Goal: Information Seeking & Learning: Learn about a topic

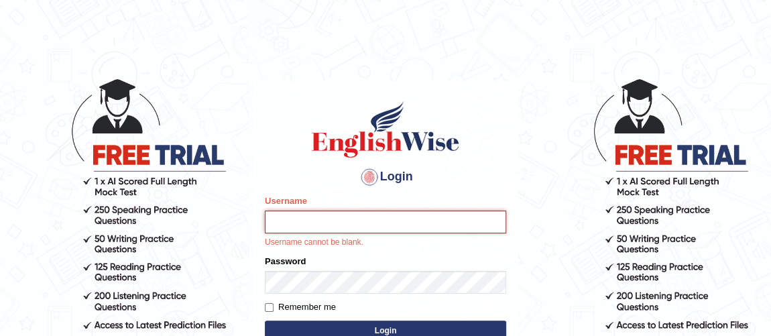
type input "Vijay1"
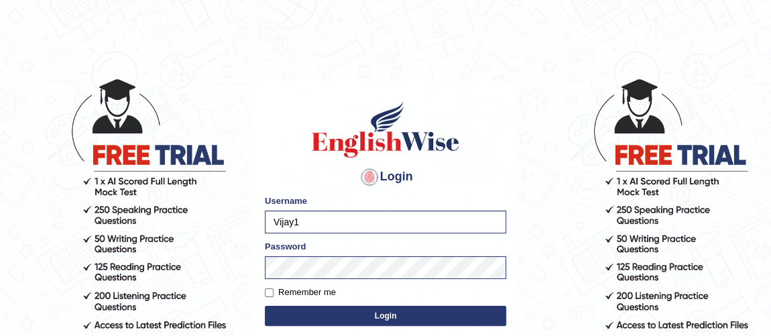
click at [311, 312] on button "Login" at bounding box center [385, 316] width 241 height 20
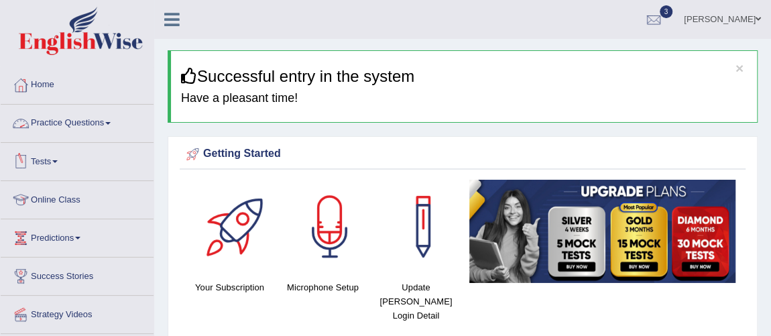
click at [74, 126] on link "Practice Questions" at bounding box center [77, 122] width 153 height 34
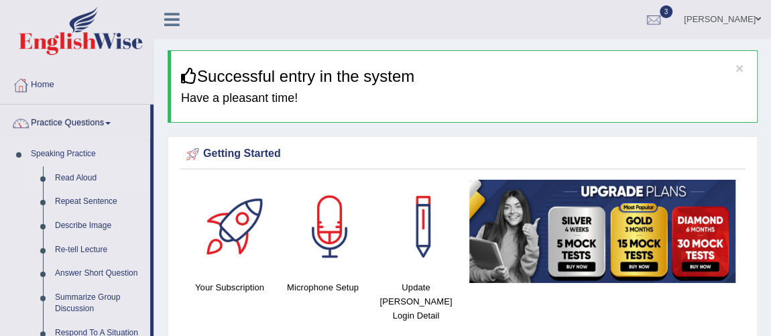
click at [89, 176] on link "Read Aloud" at bounding box center [99, 178] width 101 height 24
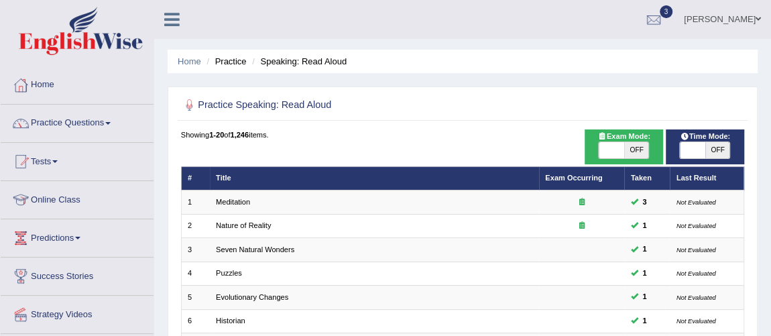
click at [706, 146] on span "OFF" at bounding box center [718, 150] width 25 height 16
checkbox input "true"
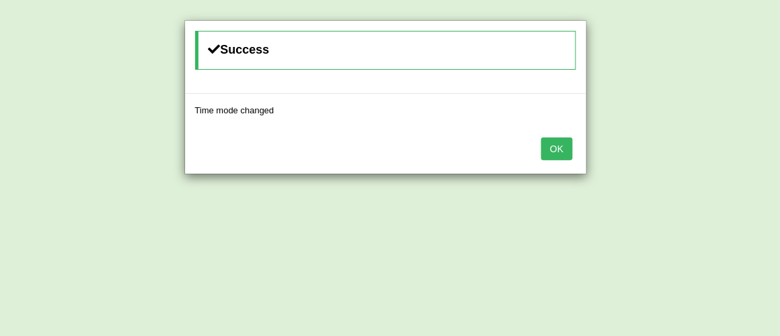
click at [449, 195] on div "Success Time mode changed OK" at bounding box center [390, 168] width 780 height 336
click at [576, 153] on div "OK" at bounding box center [385, 150] width 401 height 47
click at [568, 146] on button "OK" at bounding box center [556, 149] width 31 height 23
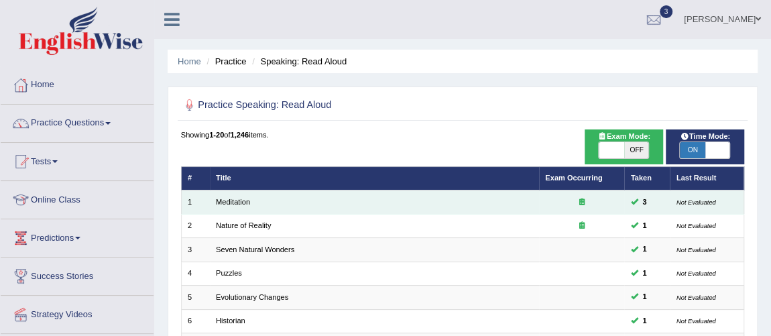
click at [700, 205] on td "Not Evaluated" at bounding box center [707, 202] width 74 height 23
click at [697, 202] on small "Not Evaluated" at bounding box center [697, 202] width 40 height 7
click at [686, 203] on small "Not Evaluated" at bounding box center [697, 202] width 40 height 7
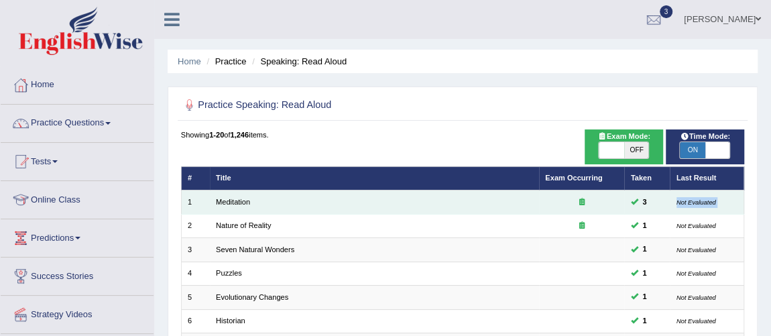
click at [686, 203] on small "Not Evaluated" at bounding box center [697, 202] width 40 height 7
click at [239, 201] on link "Meditation" at bounding box center [233, 202] width 34 height 8
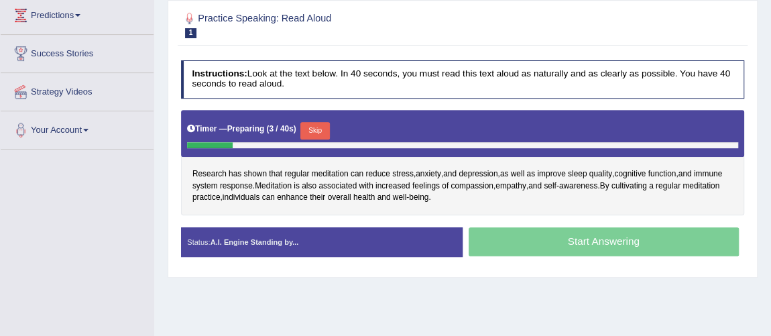
scroll to position [221, 0]
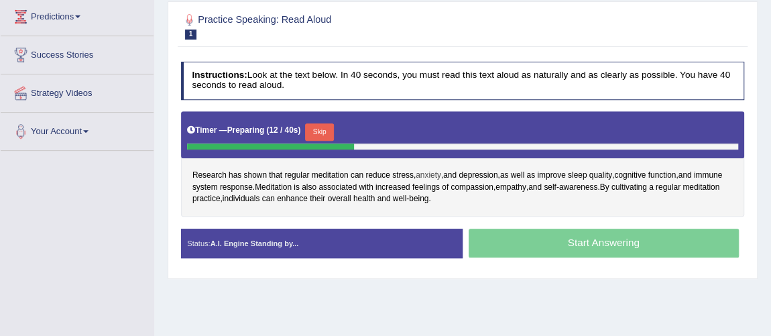
click at [433, 170] on span "anxiety" at bounding box center [428, 176] width 25 height 12
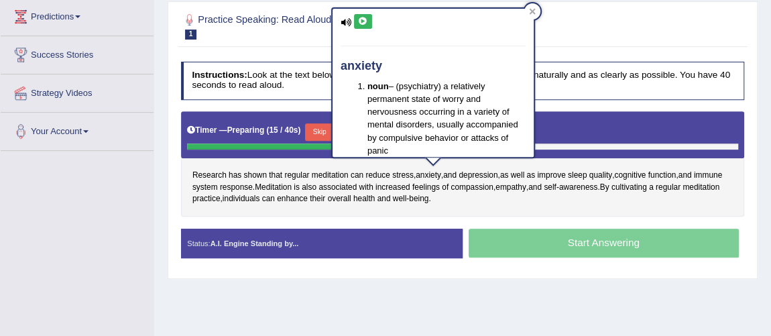
click at [358, 18] on icon at bounding box center [363, 21] width 10 height 8
click at [358, 19] on icon at bounding box center [363, 21] width 10 height 8
click at [534, 11] on icon at bounding box center [532, 11] width 7 height 7
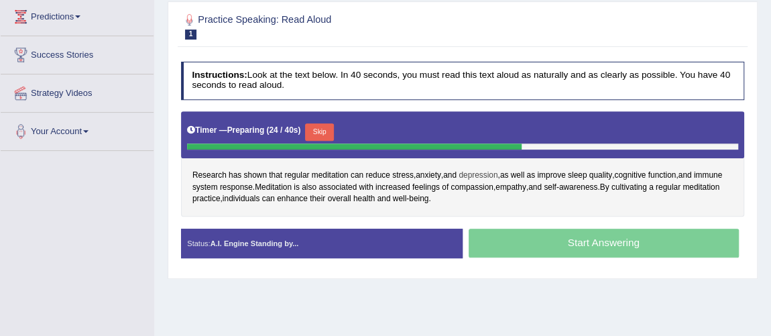
click at [493, 170] on span "depression" at bounding box center [478, 176] width 39 height 12
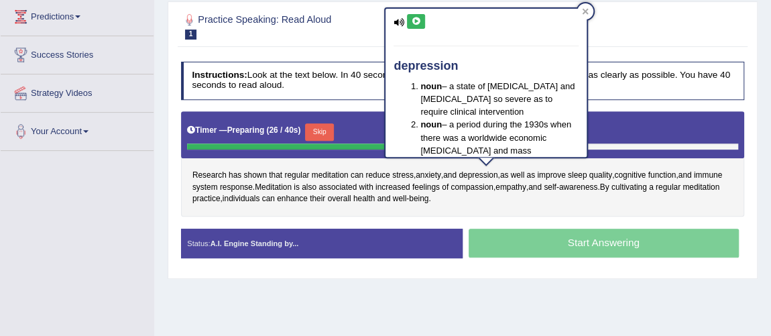
click at [417, 21] on icon at bounding box center [416, 21] width 10 height 8
click at [586, 11] on icon at bounding box center [586, 12] width 6 height 6
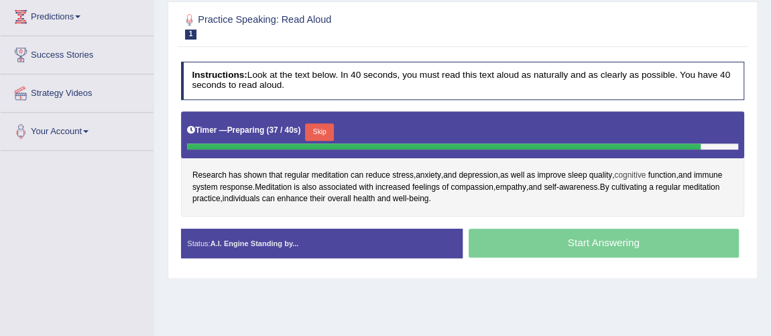
click at [643, 170] on span "cognitive" at bounding box center [630, 176] width 32 height 12
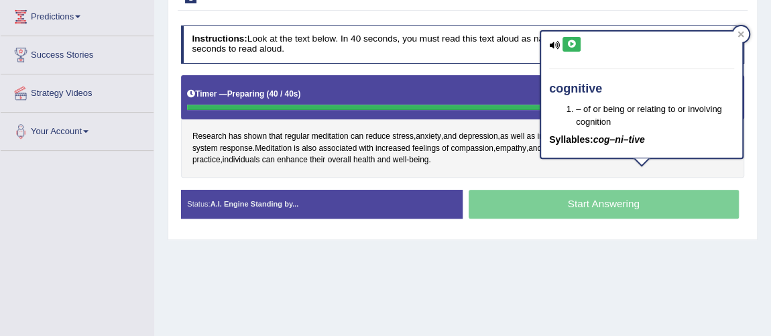
click at [574, 44] on icon at bounding box center [572, 44] width 10 height 8
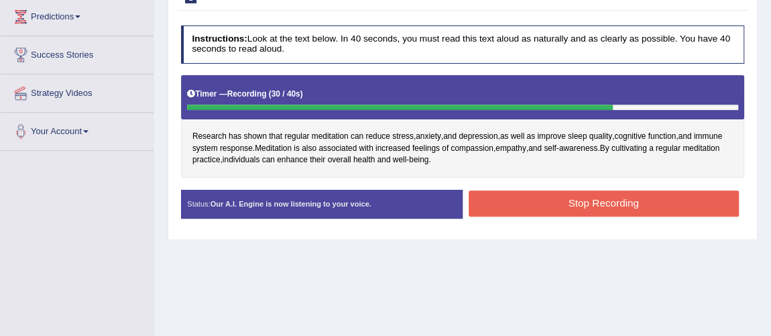
click at [647, 204] on button "Stop Recording" at bounding box center [604, 204] width 270 height 26
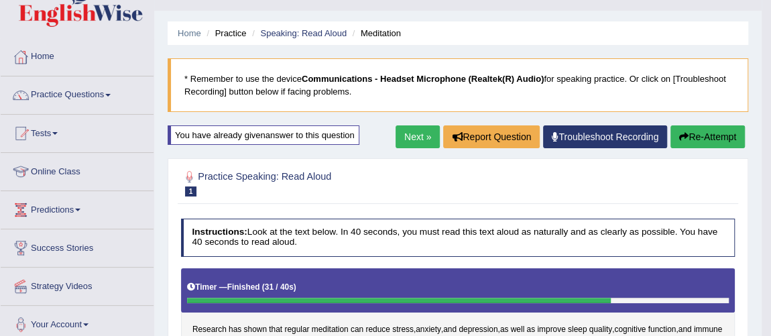
scroll to position [19, 0]
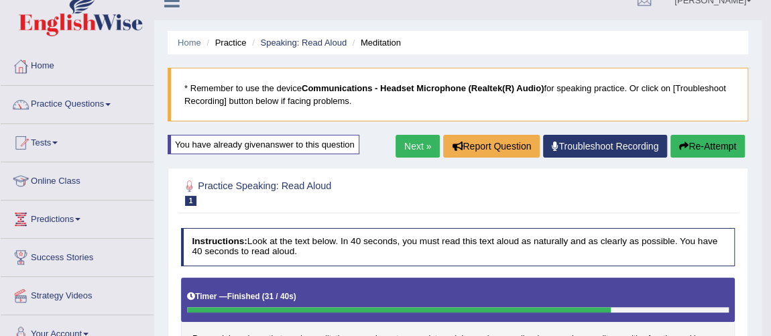
click at [317, 48] on li "Speaking: Read Aloud" at bounding box center [298, 42] width 98 height 13
click at [317, 44] on link "Speaking: Read Aloud" at bounding box center [303, 43] width 87 height 10
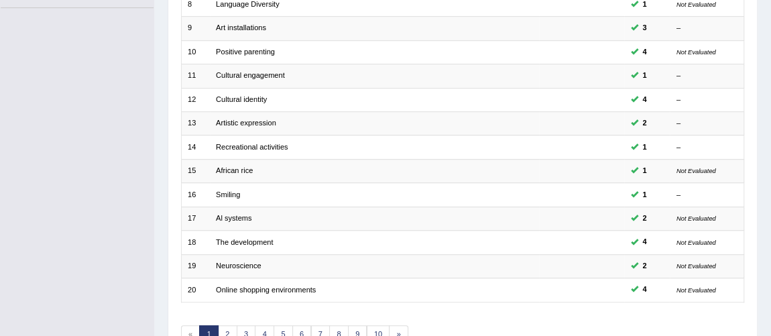
scroll to position [432, 0]
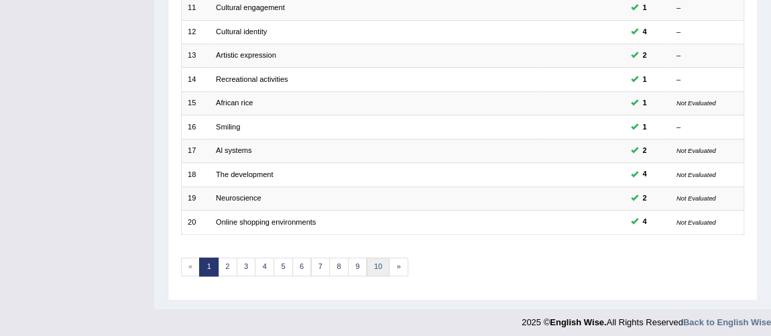
click at [380, 266] on link "10" at bounding box center [378, 267] width 23 height 19
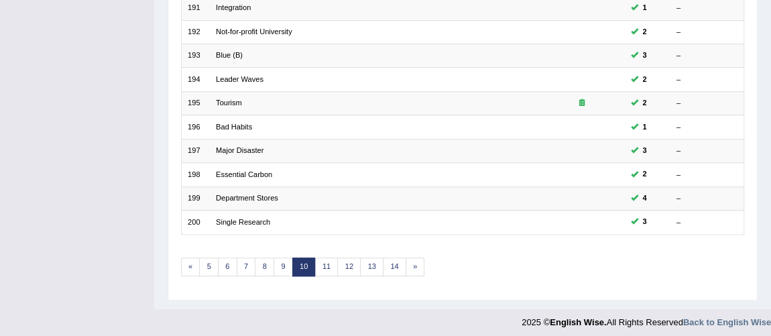
scroll to position [426, 0]
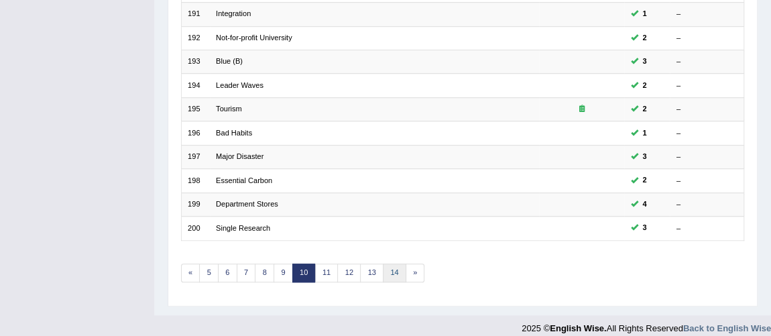
click at [396, 272] on link "14" at bounding box center [394, 273] width 23 height 19
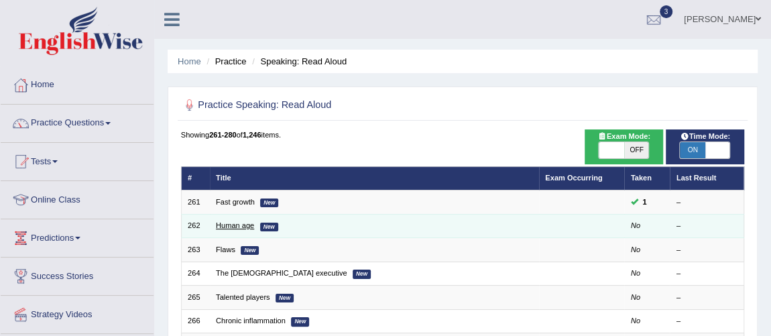
click at [227, 227] on link "Human age" at bounding box center [235, 225] width 38 height 8
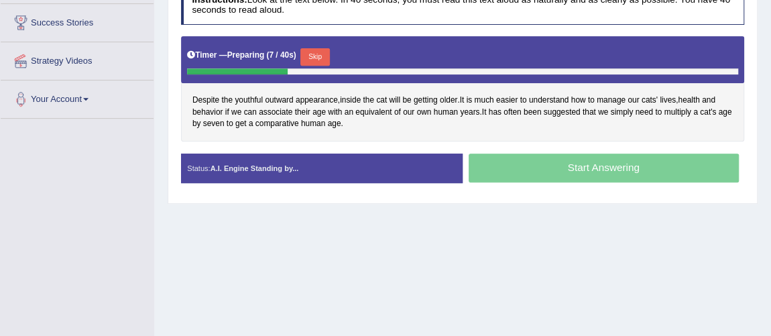
scroll to position [252, 0]
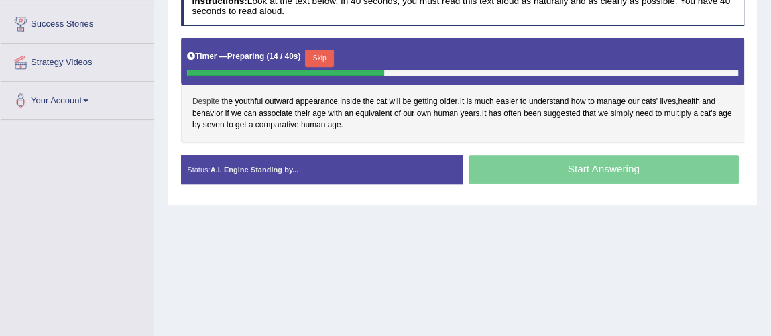
click at [208, 103] on span "Despite" at bounding box center [206, 102] width 27 height 12
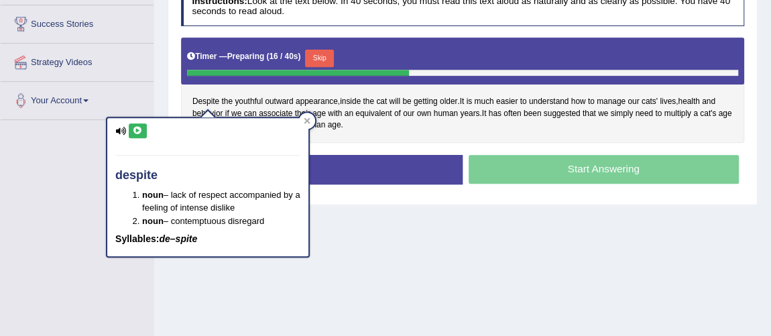
click at [138, 127] on icon at bounding box center [138, 131] width 10 height 8
click at [300, 109] on div "despite noun – lack of respect accompanied by a feeling of intense dislike noun…" at bounding box center [208, 183] width 204 height 150
click at [304, 113] on div at bounding box center [307, 121] width 16 height 16
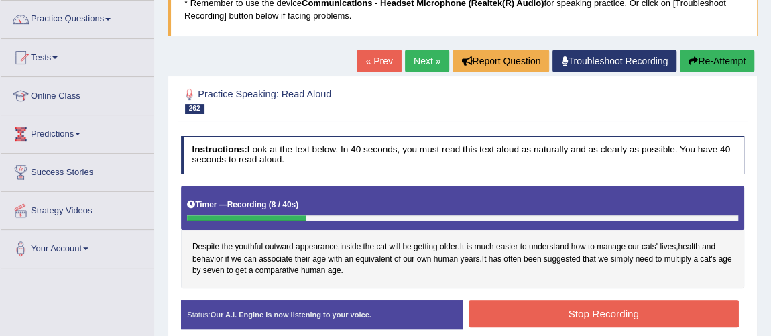
scroll to position [100, 0]
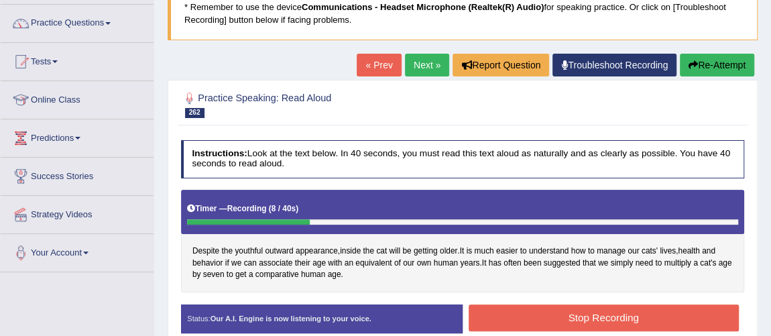
click at [711, 65] on button "Re-Attempt" at bounding box center [717, 65] width 74 height 23
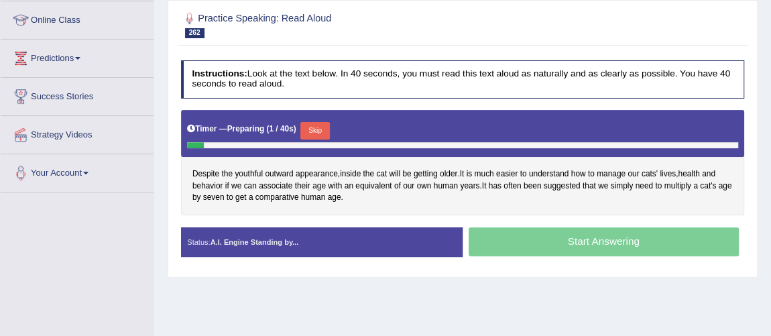
click at [326, 123] on button "Skip" at bounding box center [315, 130] width 29 height 17
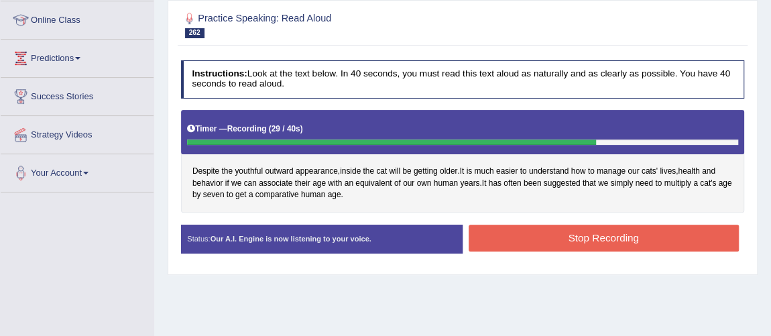
click at [588, 246] on button "Stop Recording" at bounding box center [604, 238] width 270 height 26
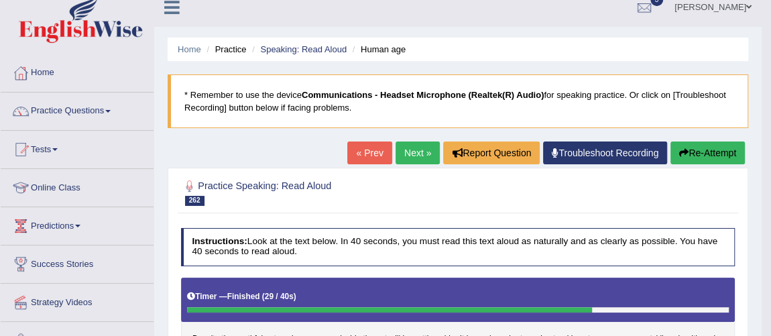
scroll to position [8, 0]
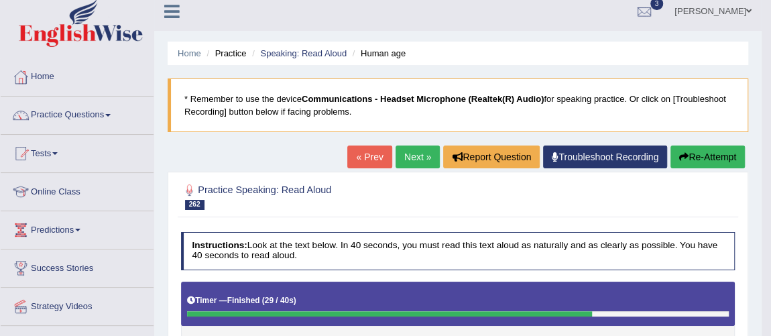
click at [411, 160] on link "Next »" at bounding box center [418, 157] width 44 height 23
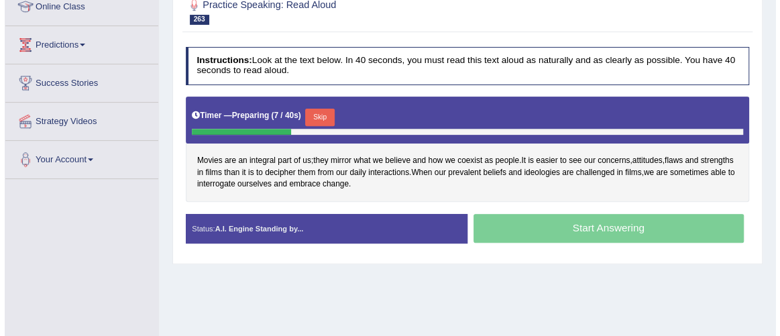
scroll to position [195, 0]
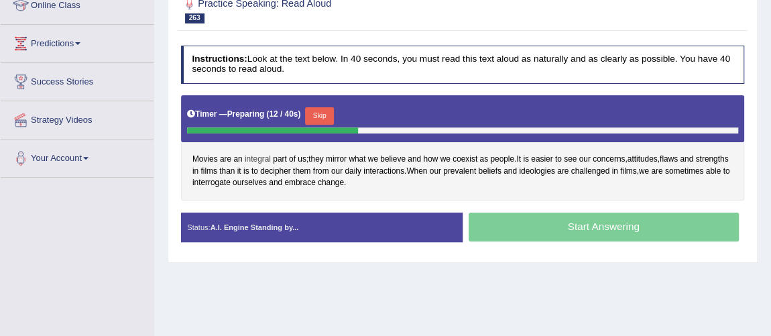
click at [260, 154] on span "integral" at bounding box center [258, 160] width 26 height 12
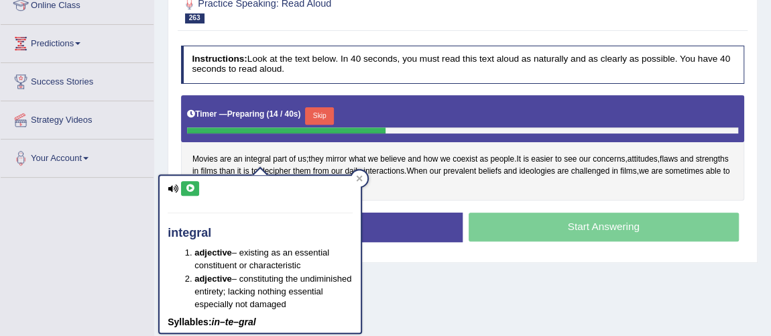
click at [191, 186] on icon at bounding box center [190, 188] width 10 height 8
click at [360, 176] on icon at bounding box center [360, 178] width 6 height 6
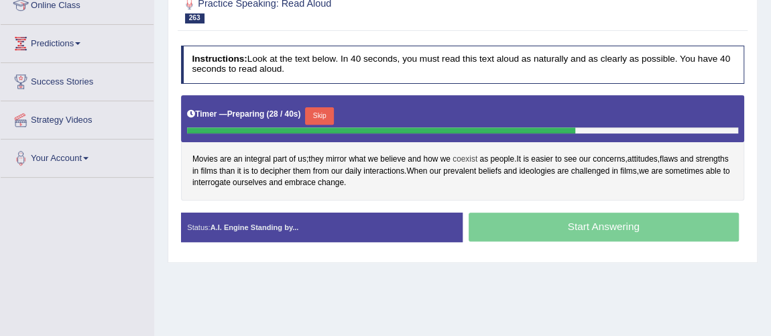
click at [456, 161] on span "coexist" at bounding box center [465, 160] width 25 height 12
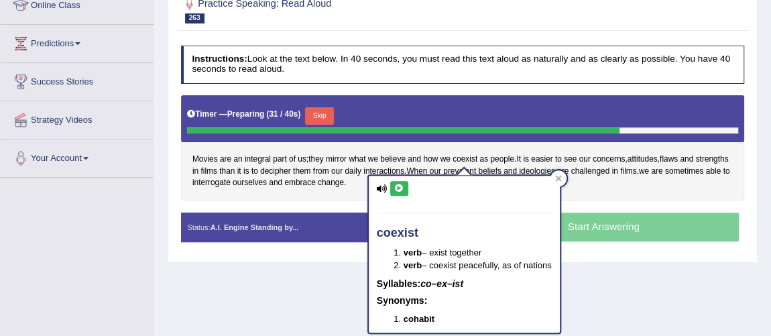
click at [394, 193] on button at bounding box center [399, 188] width 18 height 15
click at [394, 191] on button at bounding box center [399, 188] width 18 height 15
click at [566, 171] on div at bounding box center [559, 178] width 16 height 16
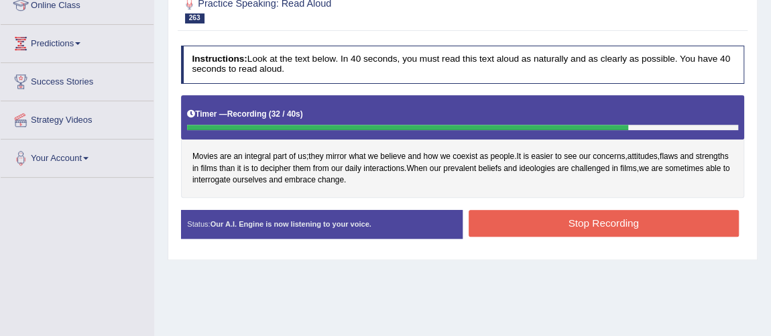
click at [600, 212] on button "Stop Recording" at bounding box center [604, 223] width 270 height 26
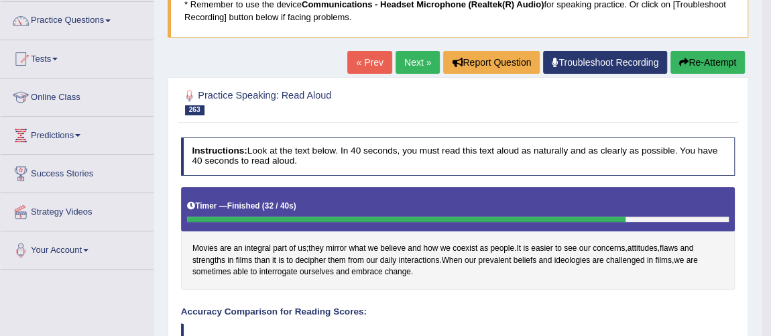
scroll to position [0, 0]
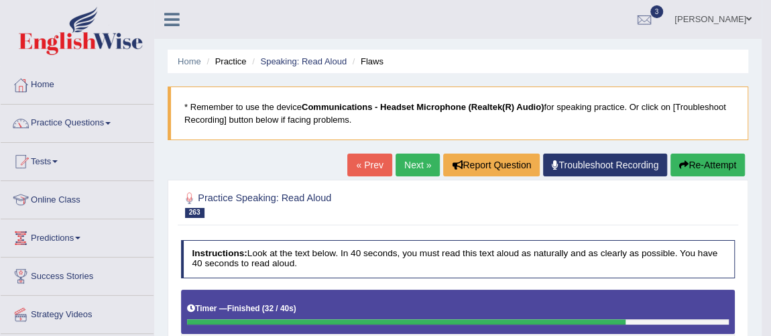
click at [423, 167] on link "Next »" at bounding box center [418, 165] width 44 height 23
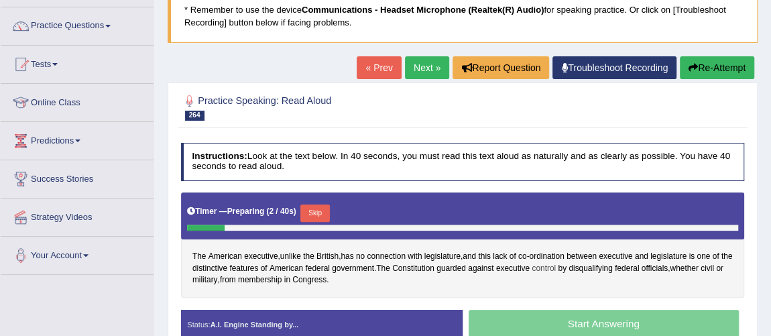
scroll to position [96, 0]
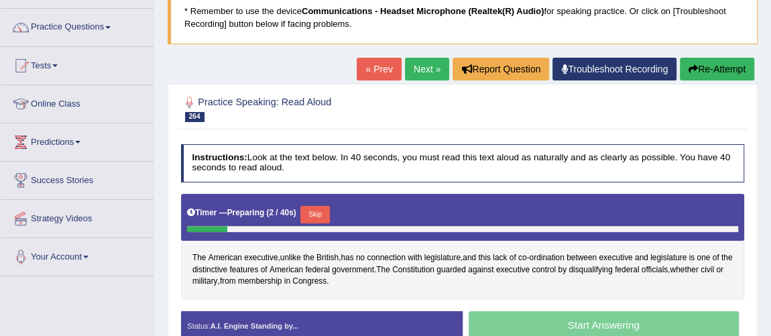
click at [414, 70] on link "Next »" at bounding box center [427, 69] width 44 height 23
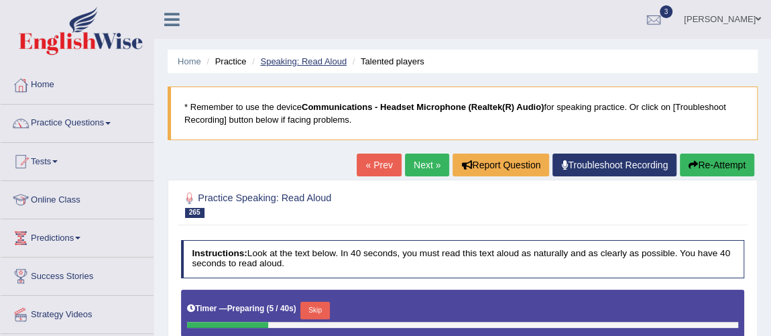
click at [319, 62] on link "Speaking: Read Aloud" at bounding box center [303, 61] width 87 height 10
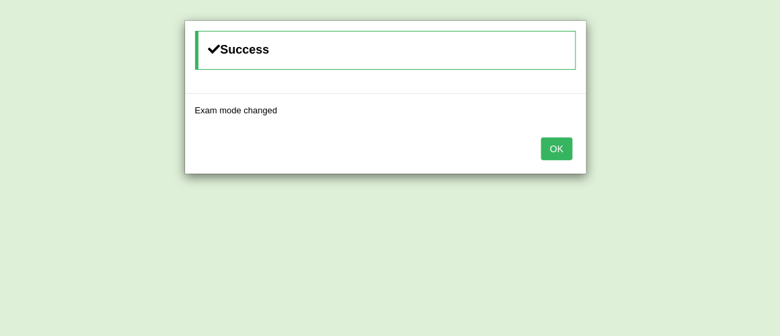
click at [566, 147] on button "OK" at bounding box center [556, 149] width 31 height 23
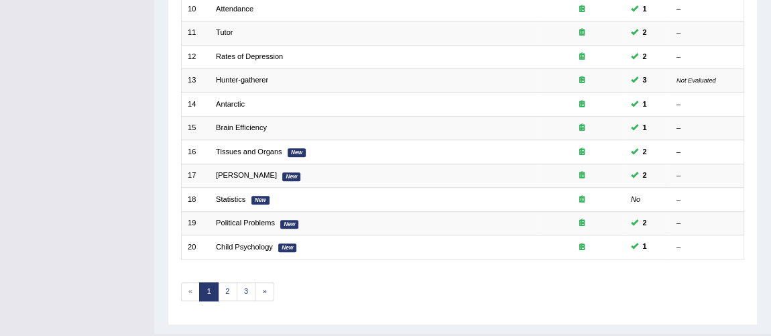
scroll to position [432, 0]
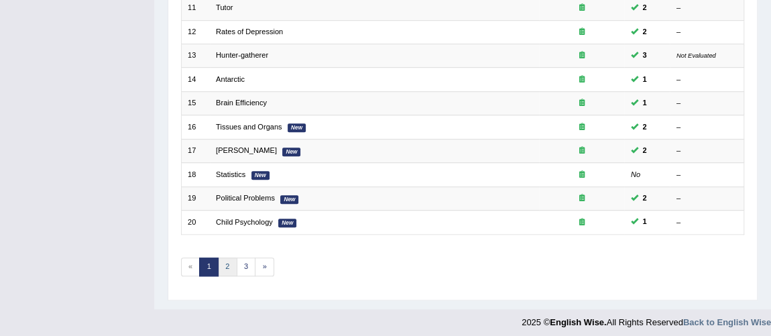
click at [225, 262] on link "2" at bounding box center [227, 267] width 19 height 19
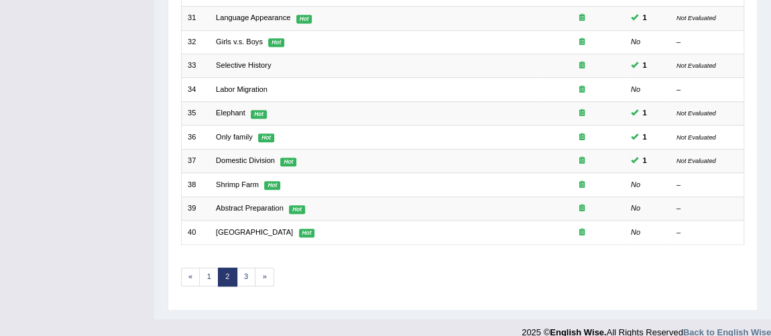
scroll to position [432, 0]
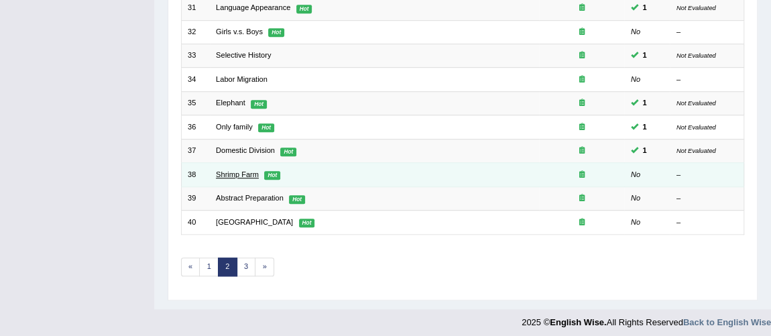
click at [235, 172] on link "Shrimp Farm" at bounding box center [237, 174] width 43 height 8
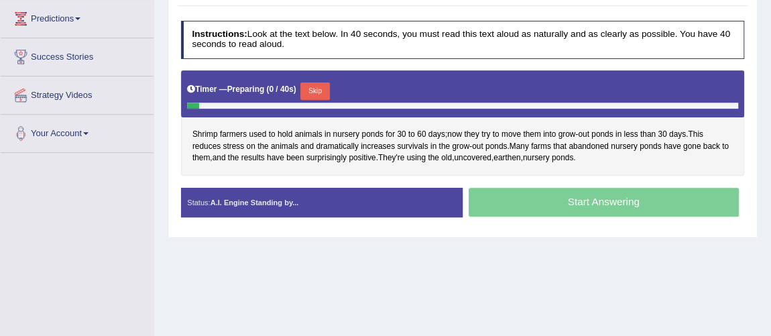
scroll to position [219, 0]
click at [202, 131] on span "Shrimp" at bounding box center [205, 135] width 25 height 12
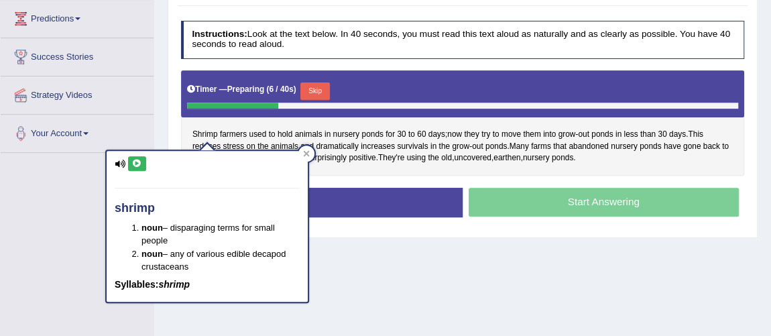
click at [133, 162] on icon at bounding box center [137, 164] width 10 height 8
click at [309, 146] on div at bounding box center [307, 154] width 16 height 16
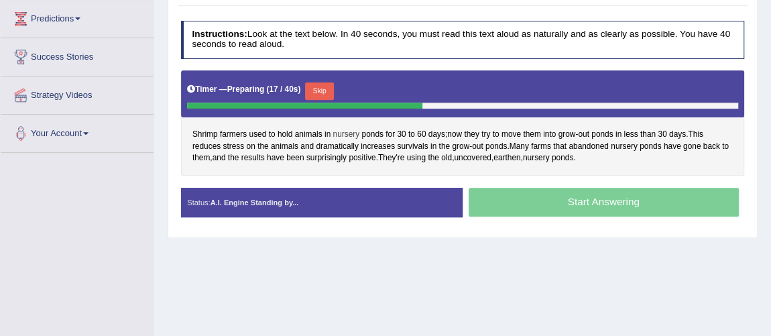
click at [347, 136] on span "nursery" at bounding box center [346, 135] width 27 height 12
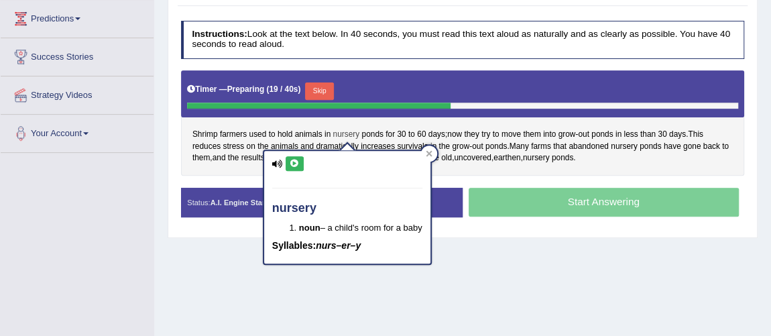
click at [345, 132] on span "nursery" at bounding box center [346, 135] width 27 height 12
click at [299, 160] on icon at bounding box center [295, 164] width 10 height 8
click at [433, 152] on icon at bounding box center [429, 153] width 7 height 7
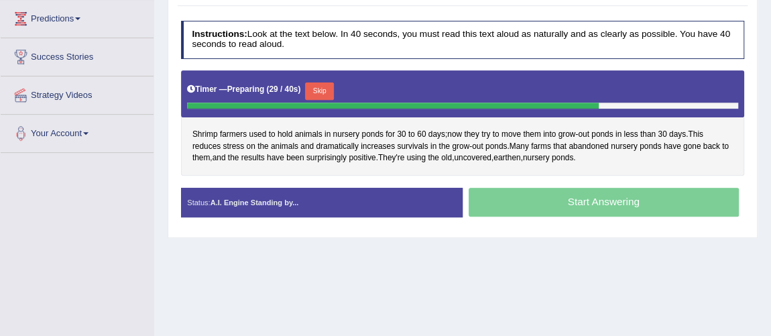
click at [563, 174] on div "Instructions: Look at the text below. In 40 seconds, you must read this text al…" at bounding box center [463, 123] width 570 height 217
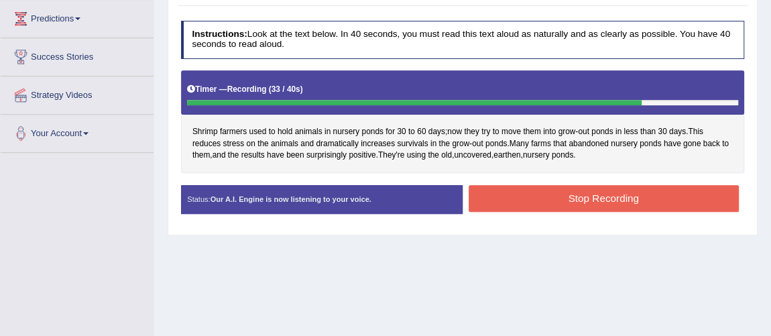
click at [608, 205] on button "Stop Recording" at bounding box center [604, 198] width 270 height 26
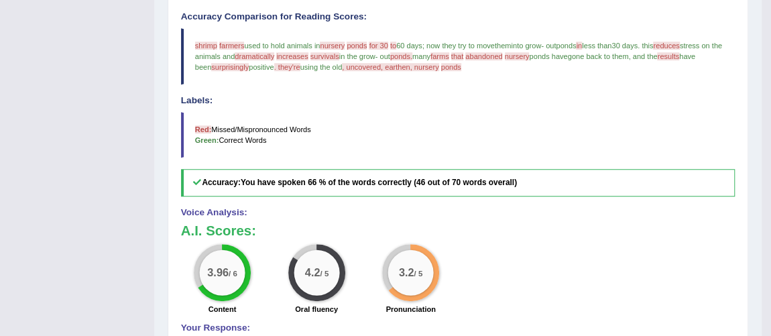
scroll to position [400, 0]
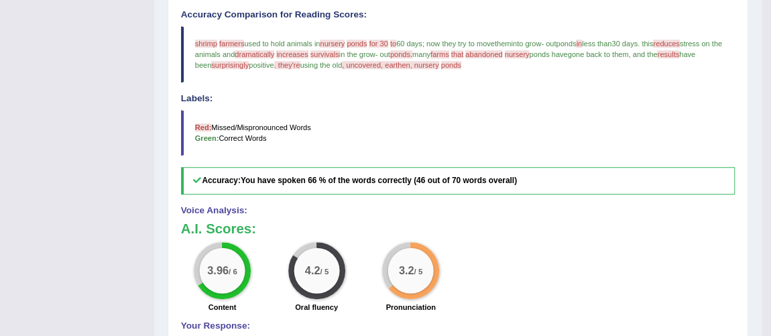
click at [563, 174] on h5 "Accuracy: You have spoken 66 % of the words correctly (46 out of 70 words overa…" at bounding box center [458, 181] width 555 height 28
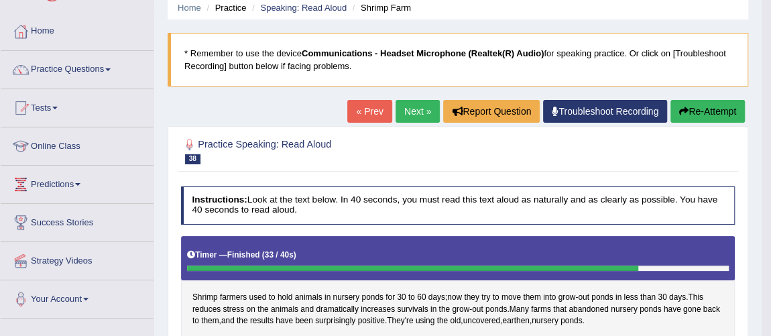
scroll to position [0, 0]
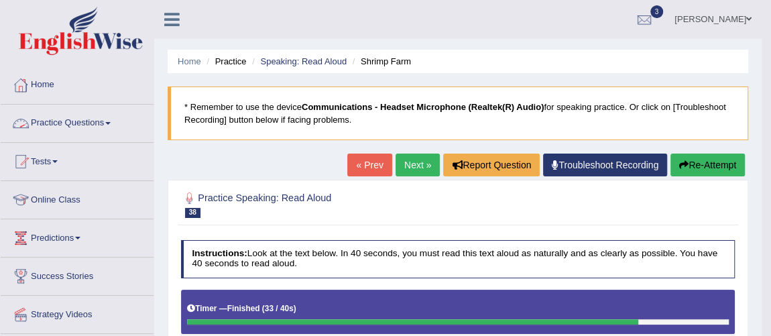
click at [71, 118] on link "Practice Questions" at bounding box center [77, 122] width 153 height 34
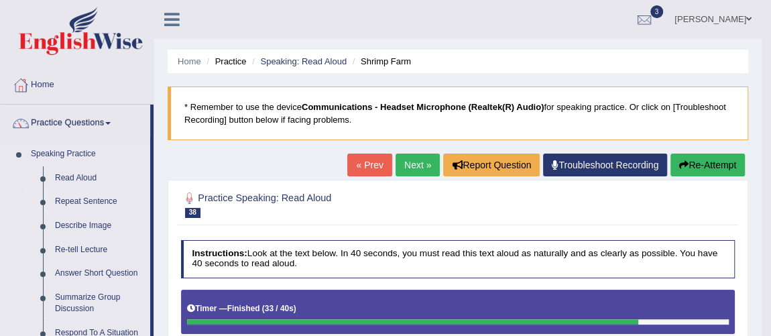
click at [87, 195] on link "Repeat Sentence" at bounding box center [99, 202] width 101 height 24
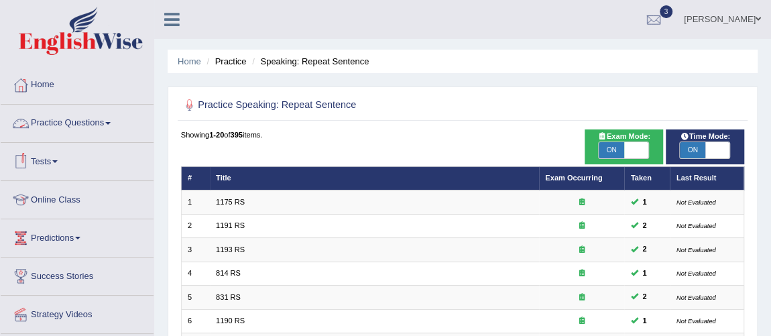
click at [87, 117] on link "Practice Questions" at bounding box center [77, 122] width 153 height 34
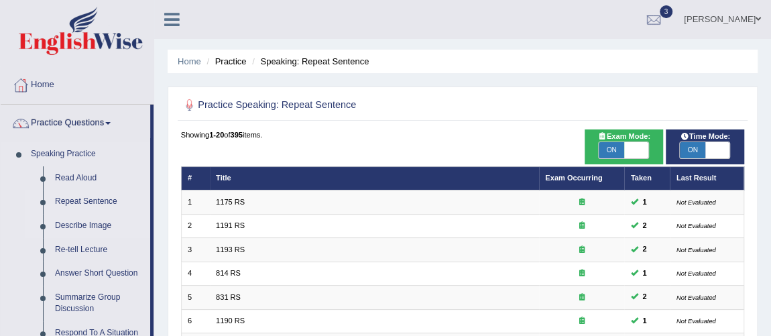
click at [87, 223] on link "Describe Image" at bounding box center [99, 226] width 101 height 24
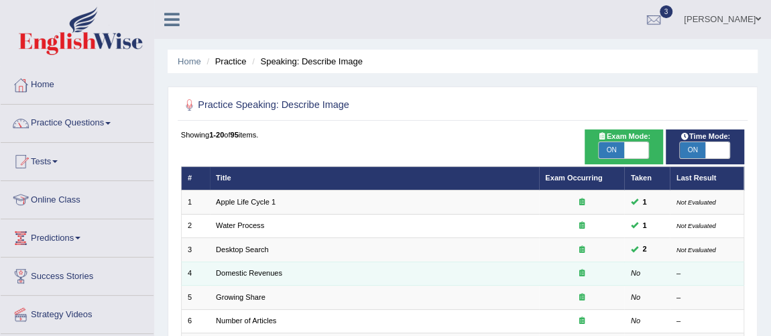
click at [271, 276] on td "Domestic Revenues" at bounding box center [374, 273] width 329 height 23
click at [270, 270] on link "Domestic Revenues" at bounding box center [249, 273] width 66 height 8
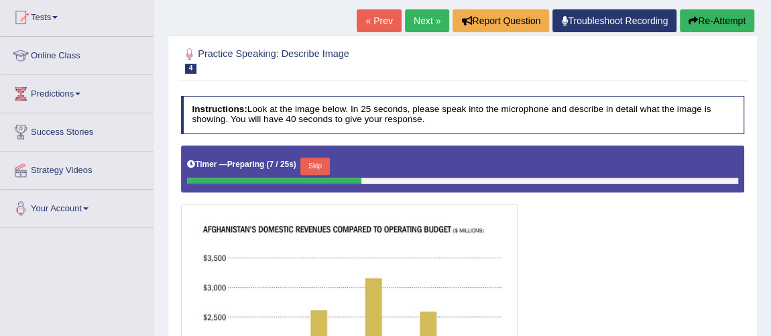
scroll to position [144, 0]
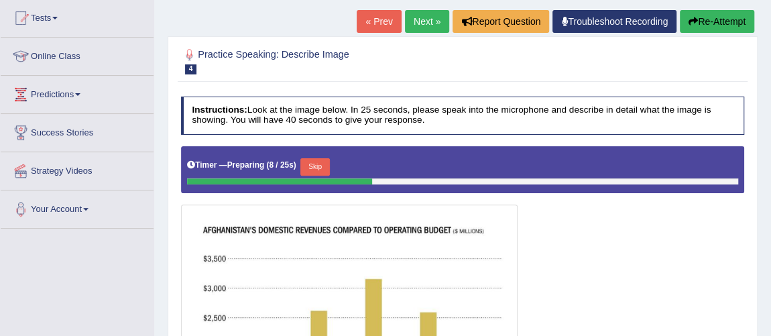
click at [419, 24] on link "Next »" at bounding box center [427, 21] width 44 height 23
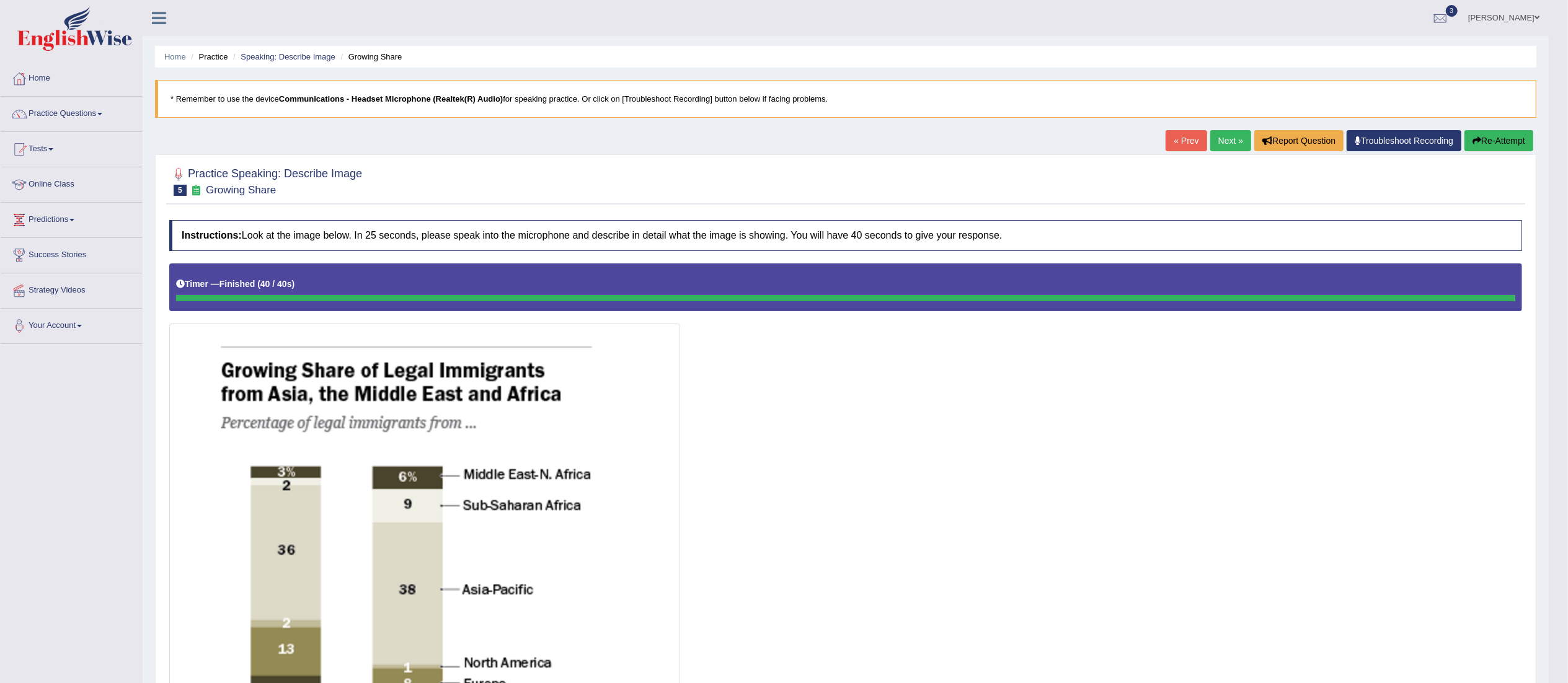
click at [712, 140] on link "Next »" at bounding box center [1230, 140] width 41 height 21
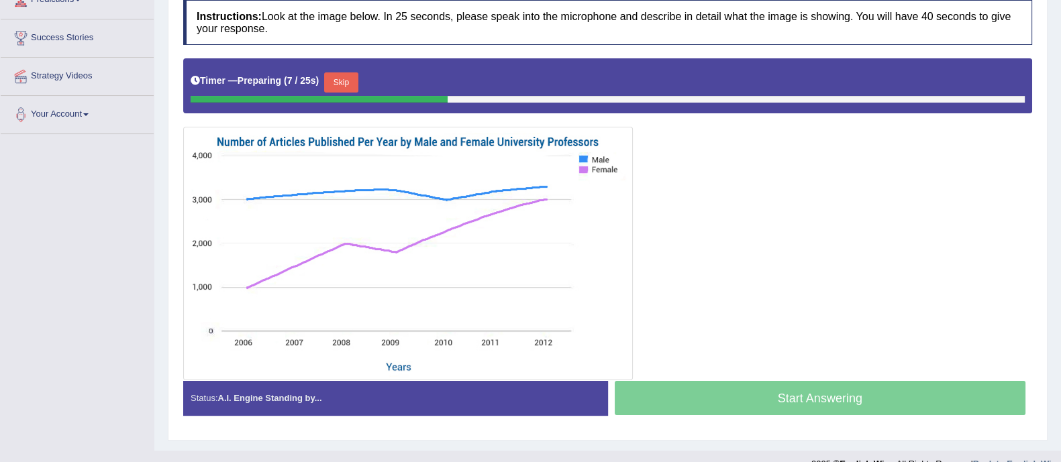
scroll to position [245, 0]
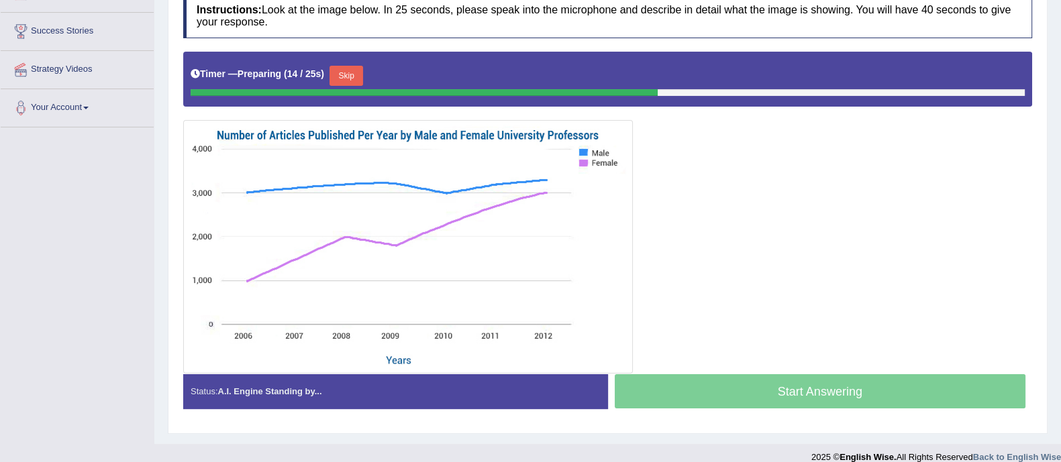
click at [346, 77] on button "Skip" at bounding box center [346, 76] width 34 height 20
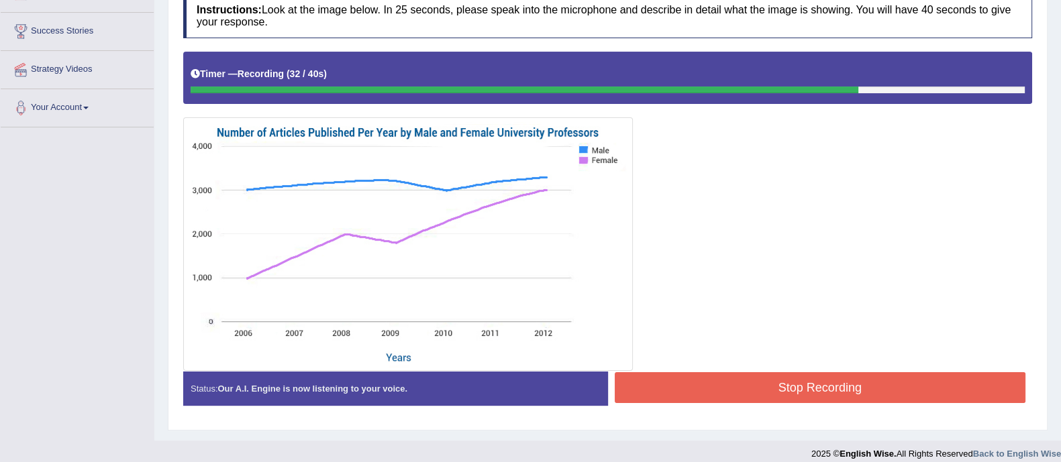
click at [842, 389] on button "Stop Recording" at bounding box center [819, 387] width 411 height 31
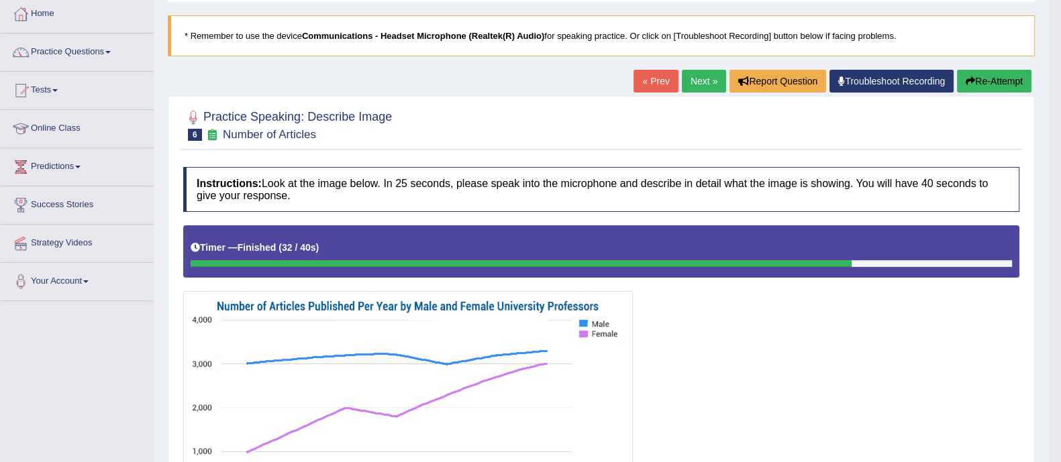
scroll to position [64, 0]
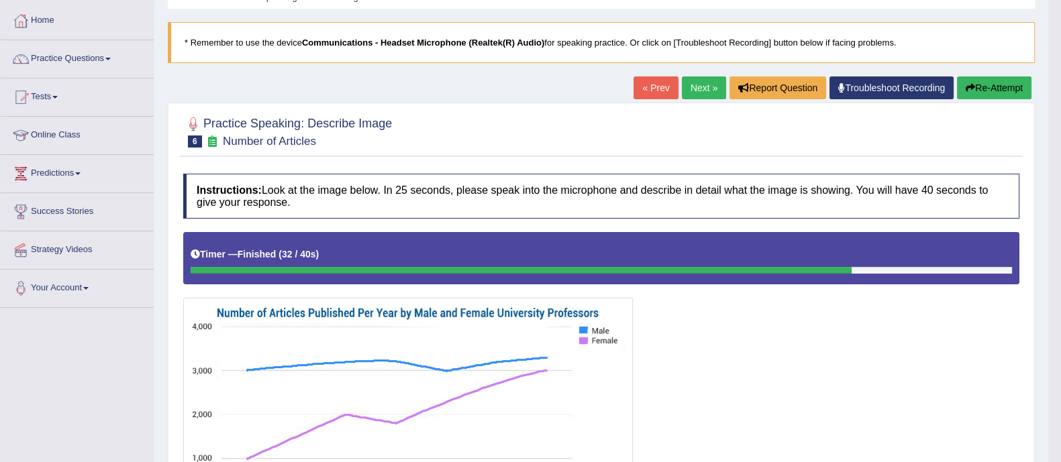
click at [968, 87] on icon "button" at bounding box center [969, 87] width 9 height 9
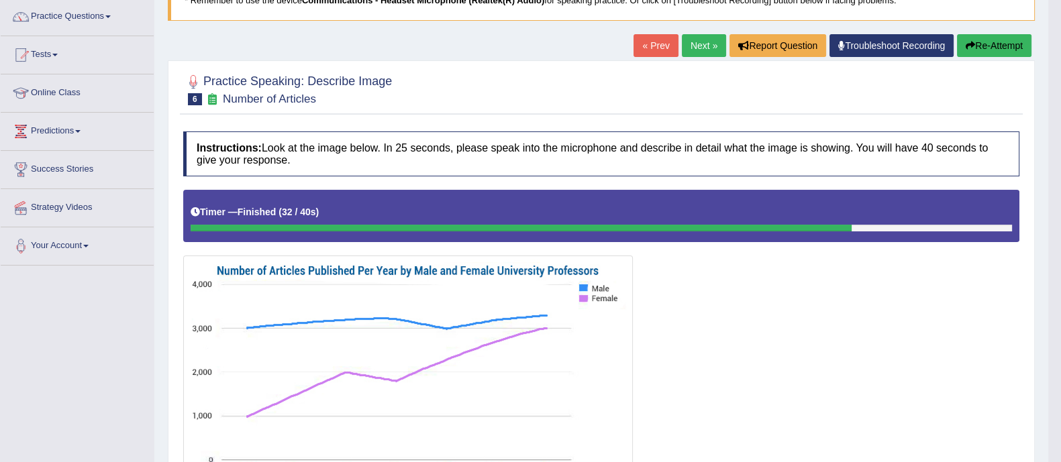
scroll to position [149, 0]
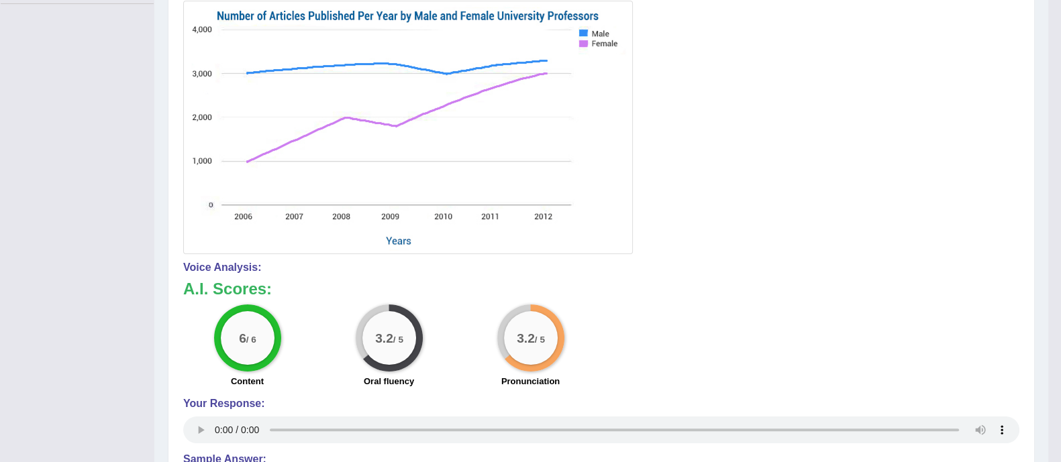
scroll to position [370, 0]
drag, startPoint x: 0, startPoint y: 0, endPoint x: 370, endPoint y: 354, distance: 511.9
click at [370, 354] on div "3.2 / 5 Oral fluency" at bounding box center [389, 346] width 142 height 87
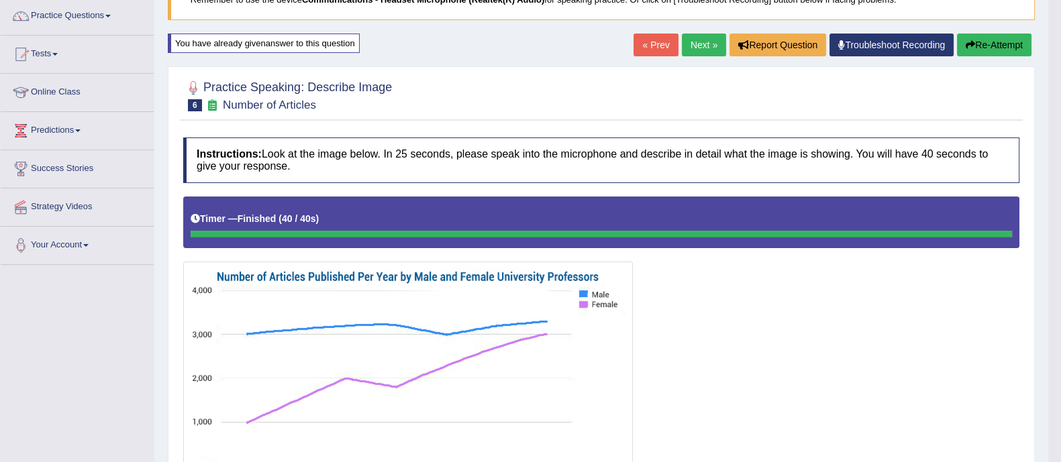
scroll to position [111, 0]
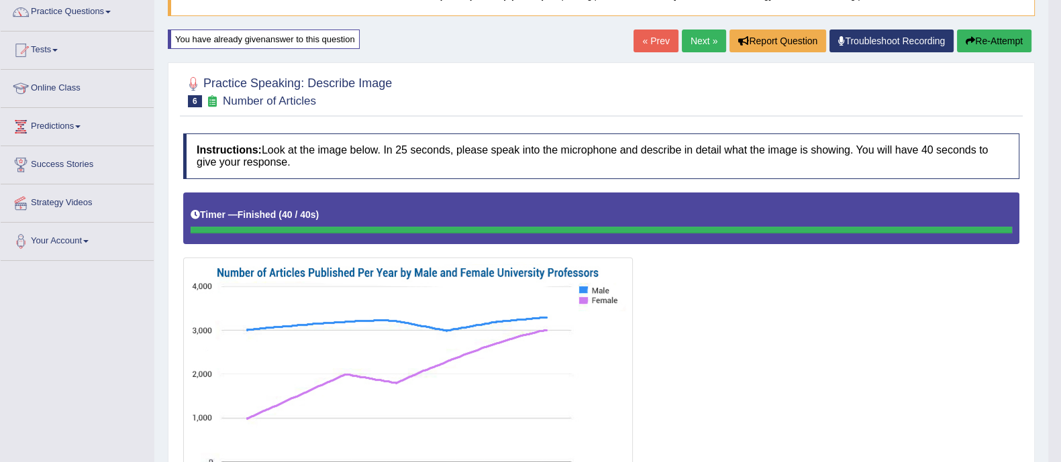
click at [689, 46] on link "Next »" at bounding box center [704, 41] width 44 height 23
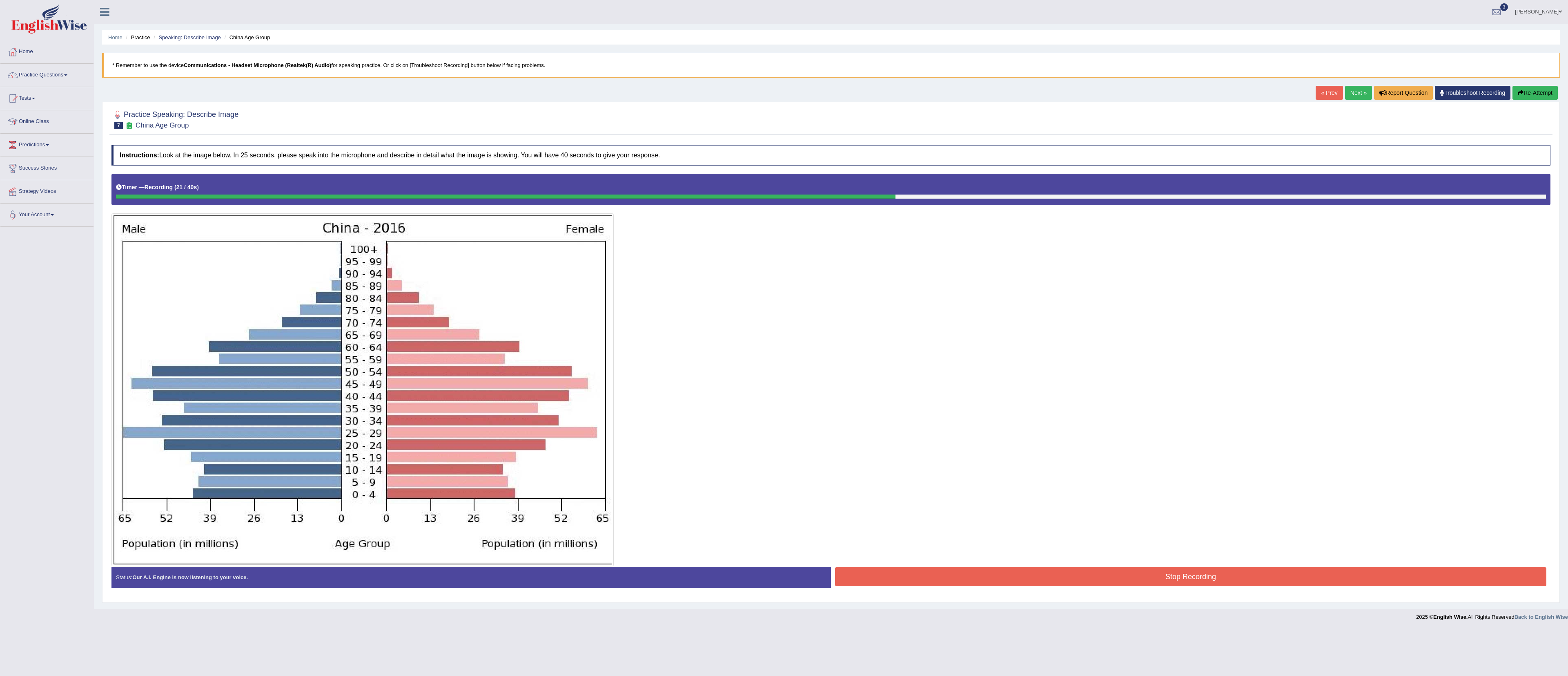
click at [645, 281] on div at bounding box center [784, 614] width 1568 height 12
click at [645, 281] on button "Stop Recording" at bounding box center [1191, 576] width 712 height 19
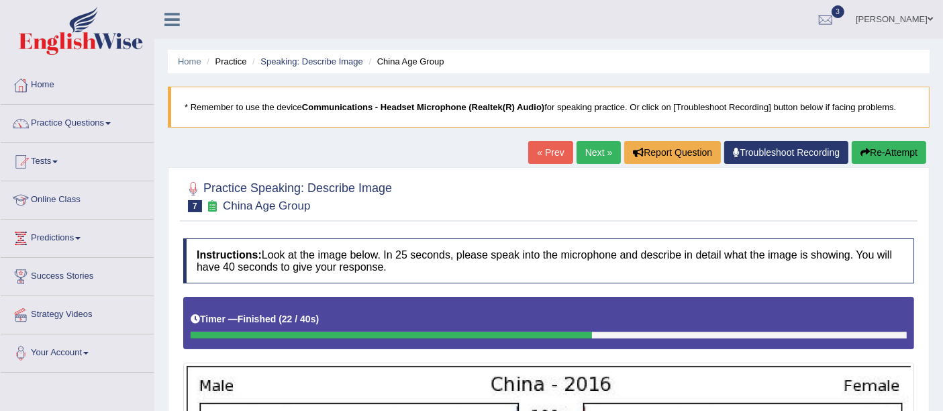
click at [597, 155] on link "Next »" at bounding box center [598, 152] width 44 height 23
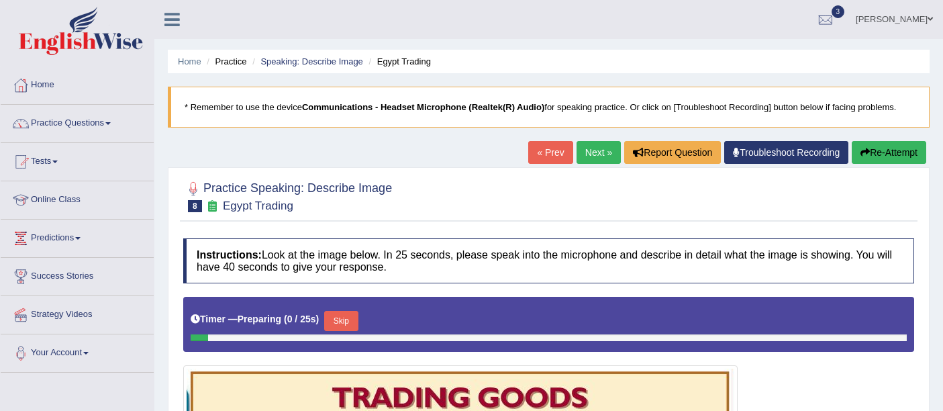
scroll to position [329, 0]
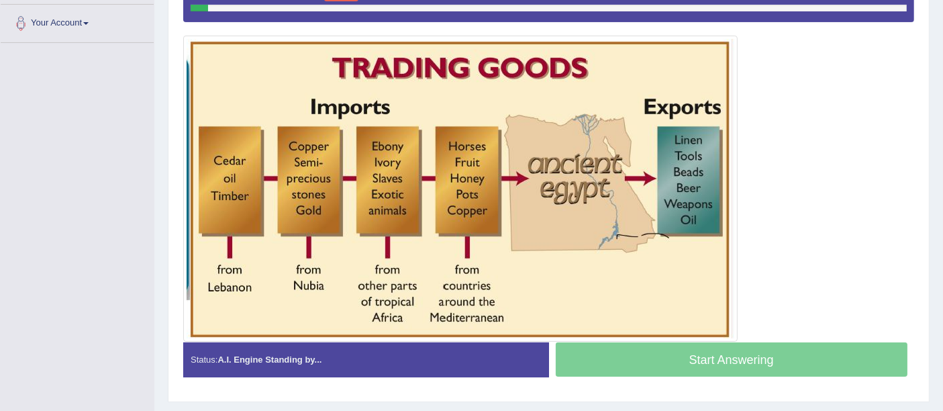
click at [704, 306] on img at bounding box center [459, 188] width 547 height 299
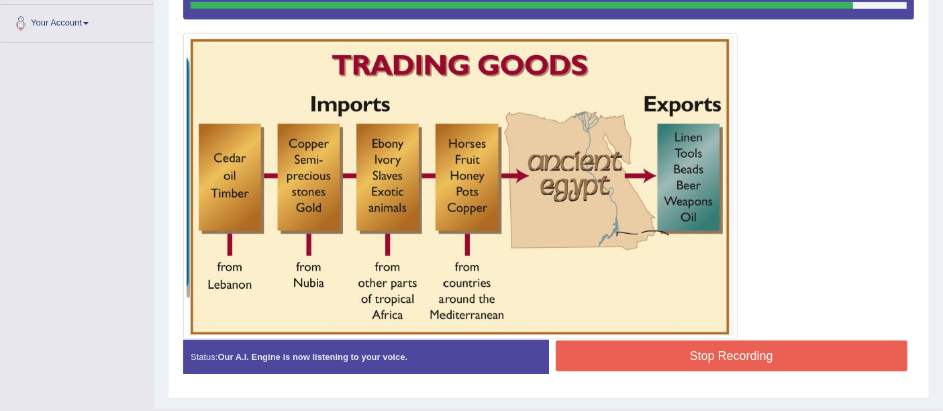
click at [696, 360] on button "Stop Recording" at bounding box center [731, 355] width 352 height 31
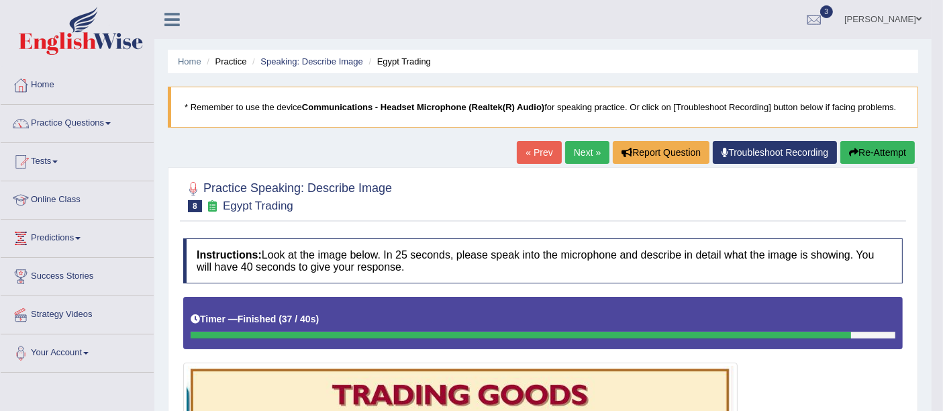
click at [582, 151] on link "Next »" at bounding box center [587, 152] width 44 height 23
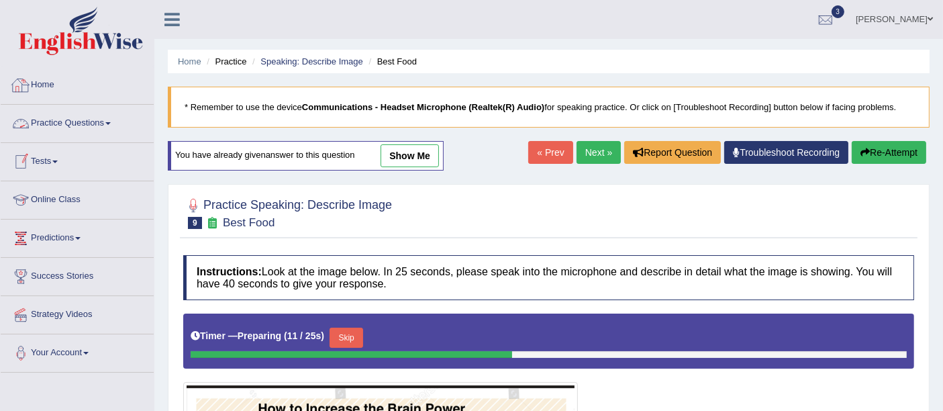
click at [90, 123] on link "Practice Questions" at bounding box center [77, 122] width 153 height 34
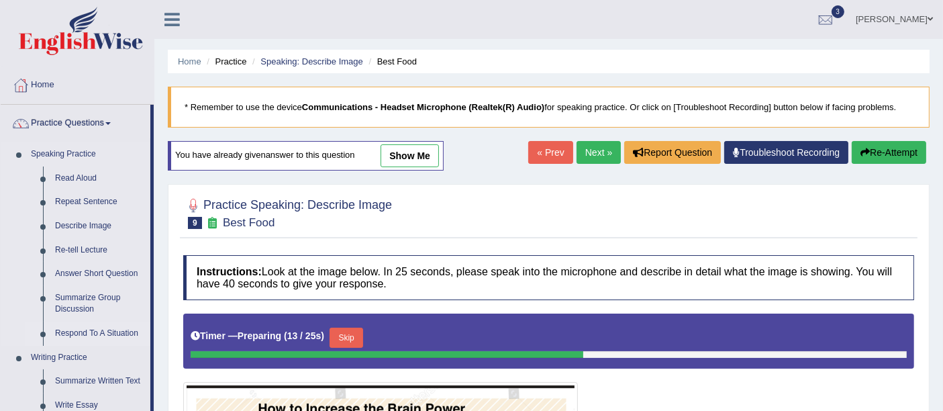
click at [102, 331] on link "Respond To A Situation" at bounding box center [99, 333] width 101 height 24
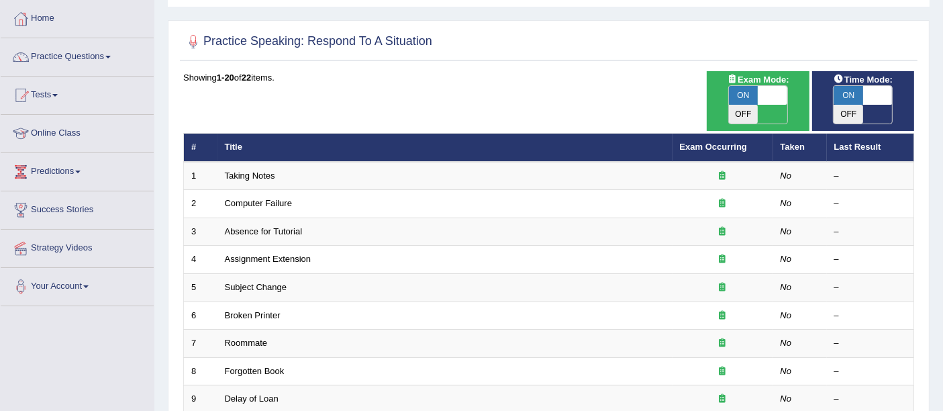
scroll to position [72, 0]
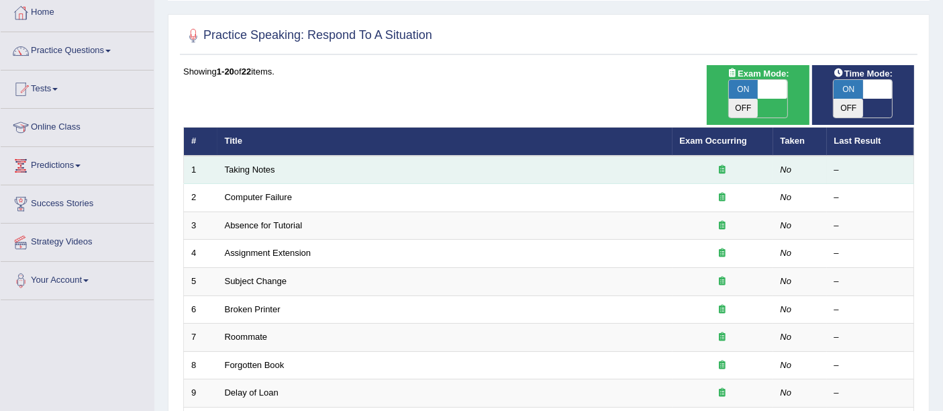
click at [288, 160] on td "Taking Notes" at bounding box center [444, 170] width 455 height 28
click at [102, 331] on div "Toggle navigation Home Practice Questions Speaking Practice Read Aloud Repeat S…" at bounding box center [471, 378] width 943 height 900
click at [260, 156] on td "Taking Notes" at bounding box center [444, 170] width 455 height 28
click at [263, 164] on link "Taking Notes" at bounding box center [250, 169] width 50 height 10
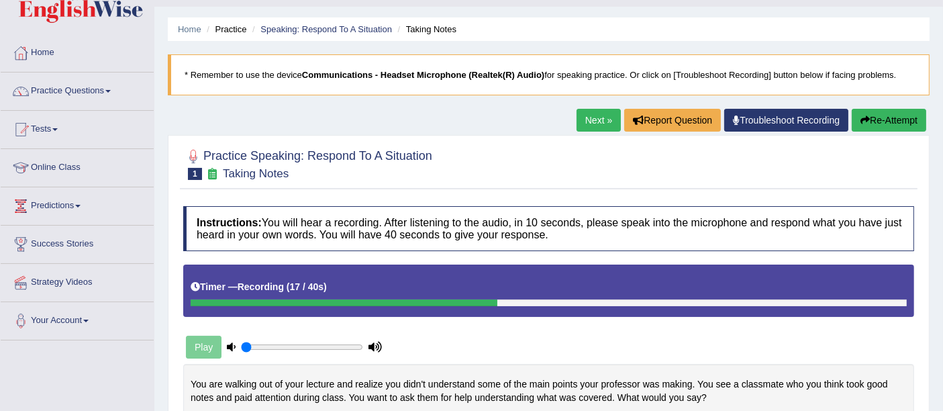
scroll to position [40, 0]
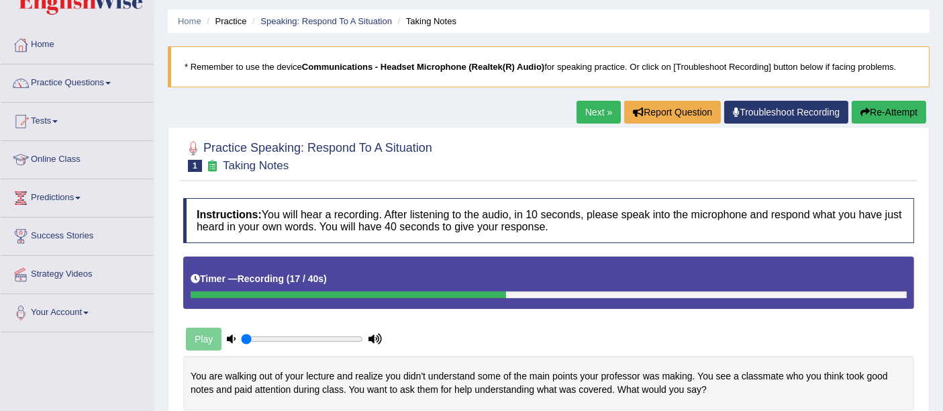
click at [879, 86] on blockquote "* Remember to use the device Communications - Headset Microphone (Realtek(R) Au…" at bounding box center [548, 66] width 761 height 41
click at [883, 106] on button "Re-Attempt" at bounding box center [888, 112] width 74 height 23
click at [879, 103] on button "Re-Attempt" at bounding box center [888, 112] width 74 height 23
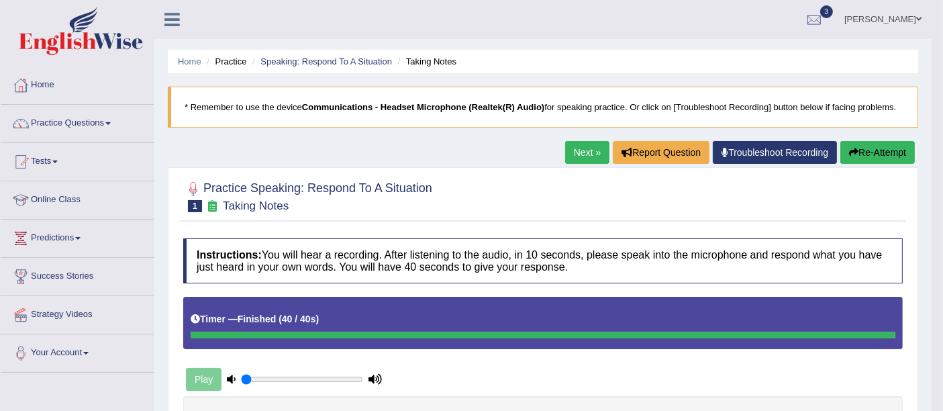
click at [3, 363] on link "Your Account" at bounding box center [77, 351] width 153 height 34
click at [92, 121] on link "Practice Questions" at bounding box center [77, 122] width 153 height 34
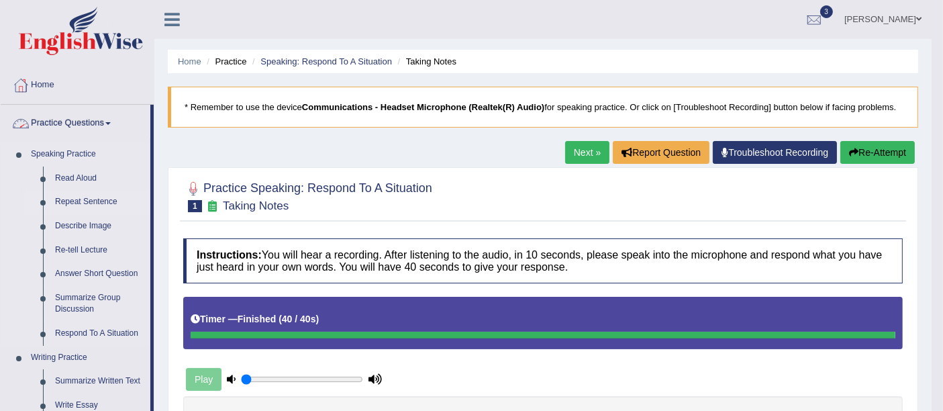
click at [92, 207] on link "Repeat Sentence" at bounding box center [99, 202] width 101 height 24
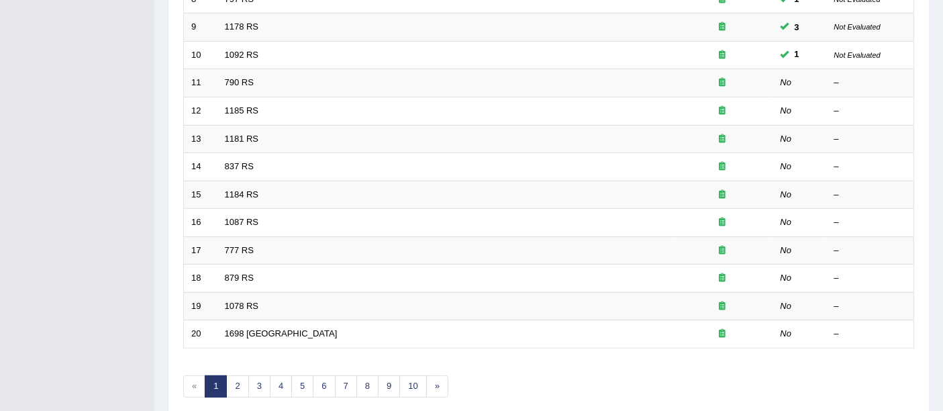
scroll to position [443, 0]
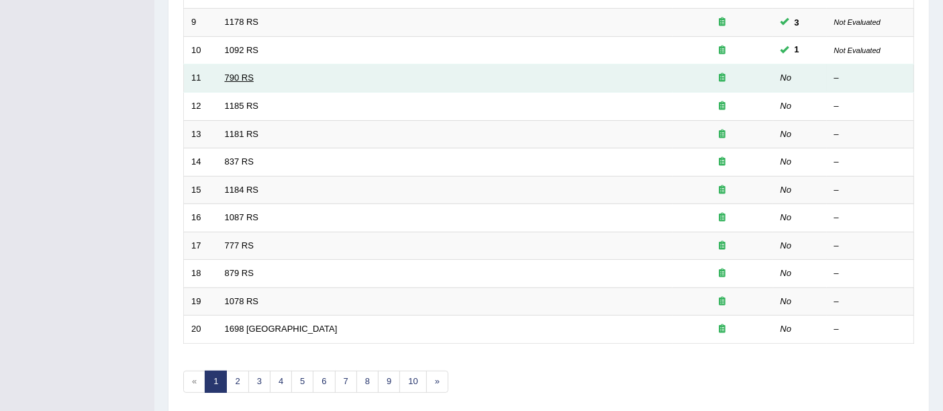
click at [242, 72] on link "790 RS" at bounding box center [239, 77] width 29 height 10
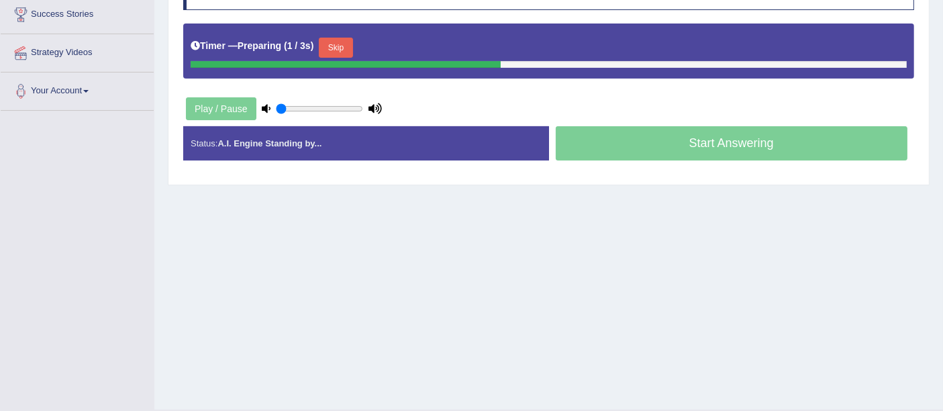
scroll to position [282, 0]
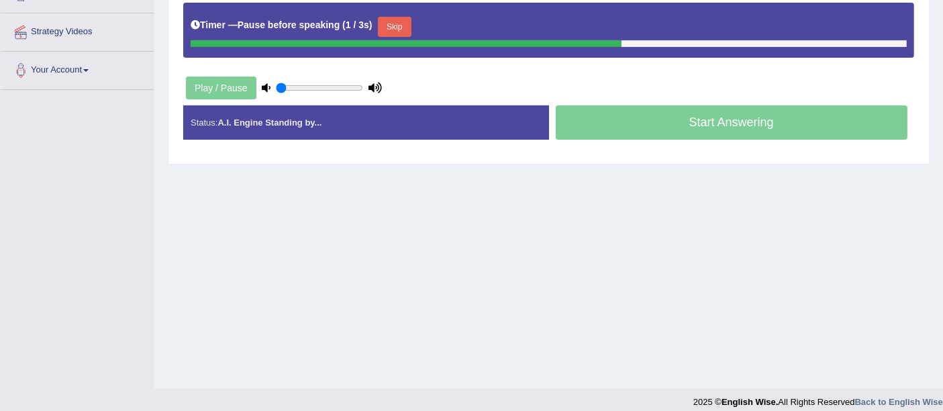
click at [411, 19] on button "Skip" at bounding box center [395, 27] width 34 height 20
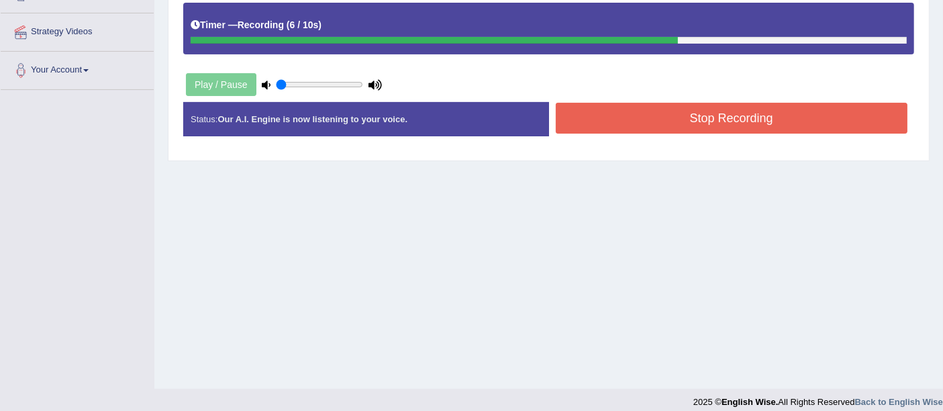
click at [574, 126] on button "Stop Recording" at bounding box center [731, 118] width 352 height 31
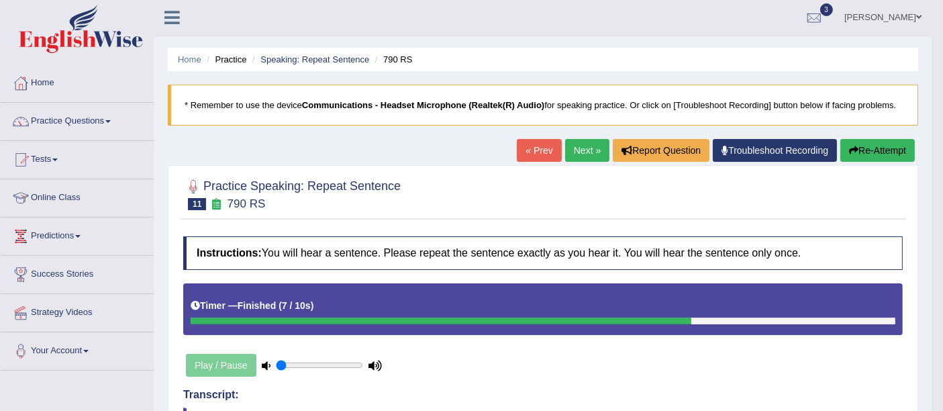
scroll to position [0, 0]
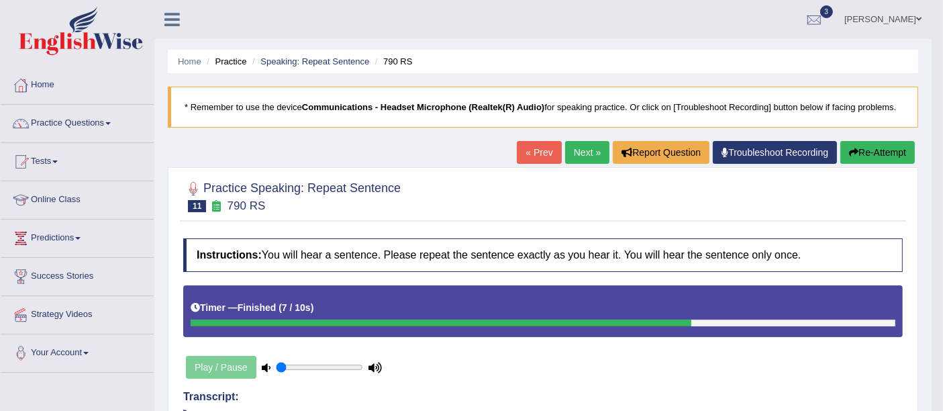
click at [598, 154] on link "Next »" at bounding box center [587, 152] width 44 height 23
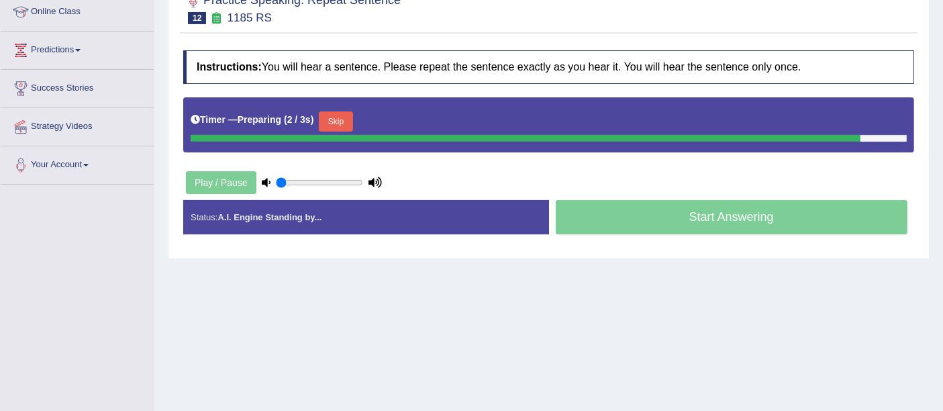
click at [352, 111] on button "Skip" at bounding box center [336, 121] width 34 height 20
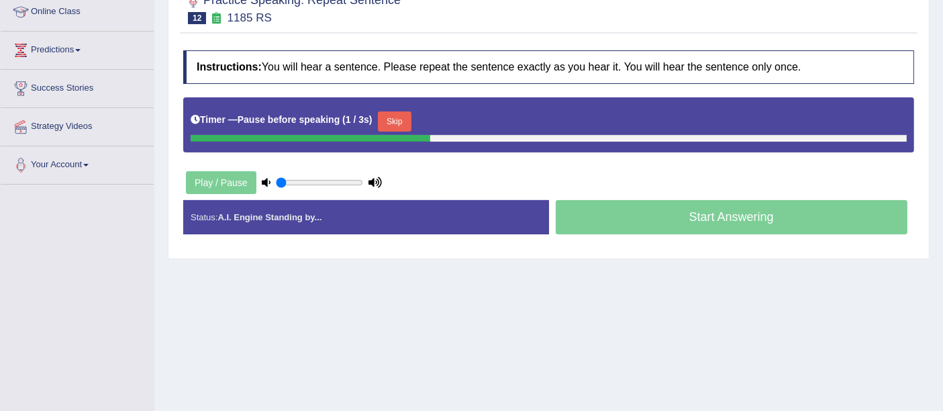
click at [396, 112] on button "Skip" at bounding box center [395, 121] width 34 height 20
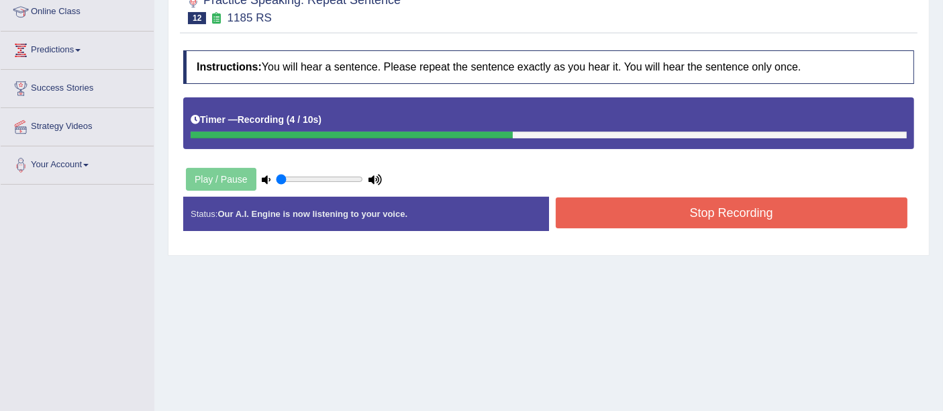
click at [578, 213] on button "Stop Recording" at bounding box center [731, 212] width 352 height 31
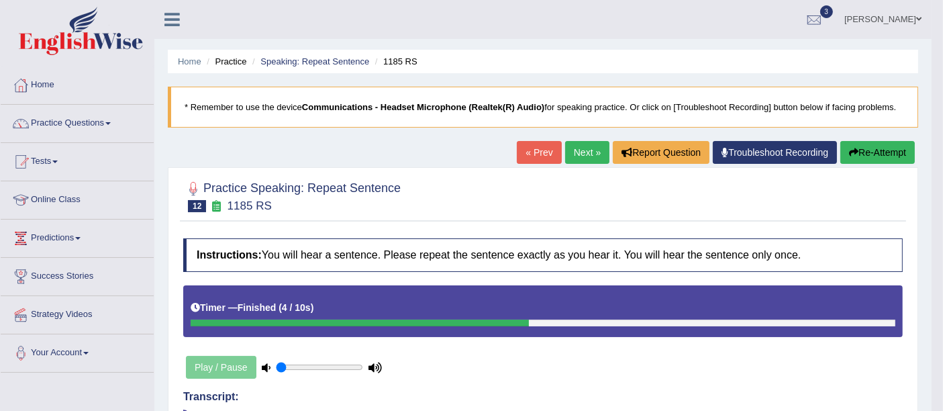
click at [579, 150] on link "Next »" at bounding box center [587, 152] width 44 height 23
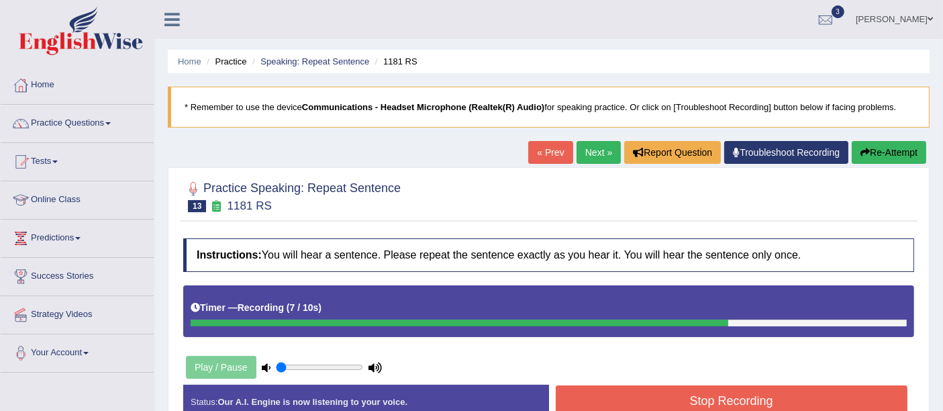
click at [564, 388] on button "Stop Recording" at bounding box center [731, 400] width 352 height 31
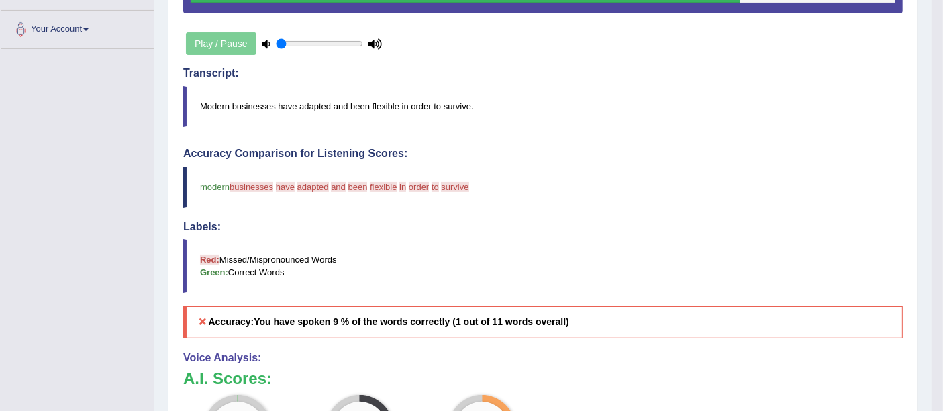
scroll to position [320, 0]
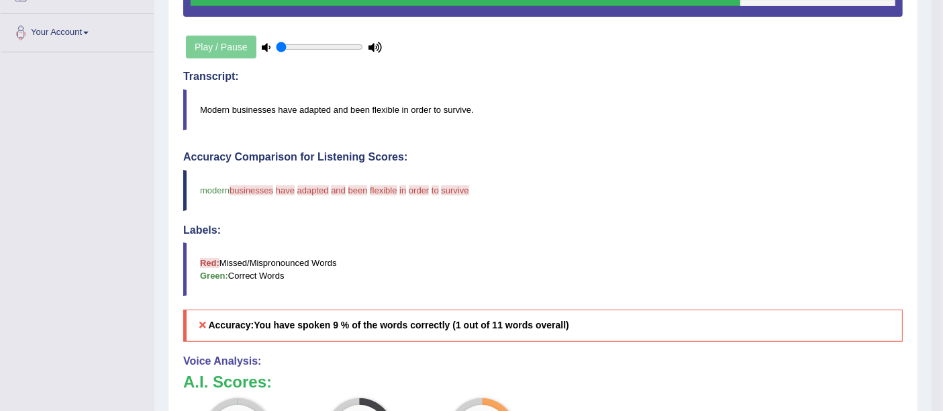
click at [526, 261] on blockquote "Red: Missed/Mispronounced Words Green: Correct Words" at bounding box center [542, 269] width 719 height 54
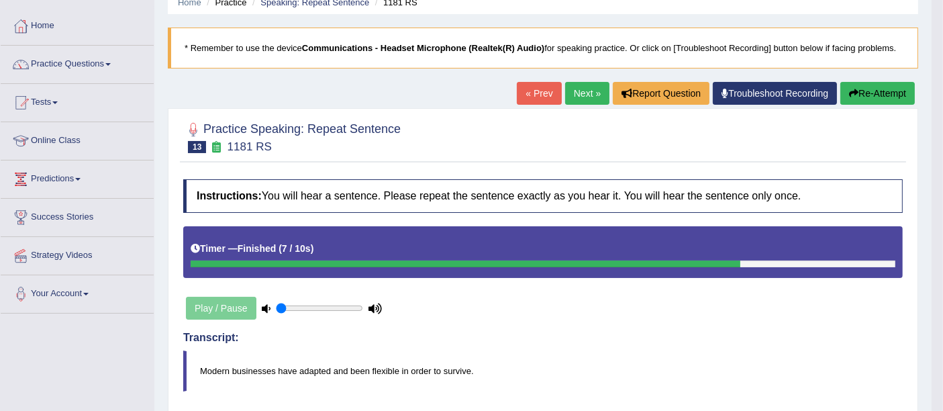
scroll to position [51, 0]
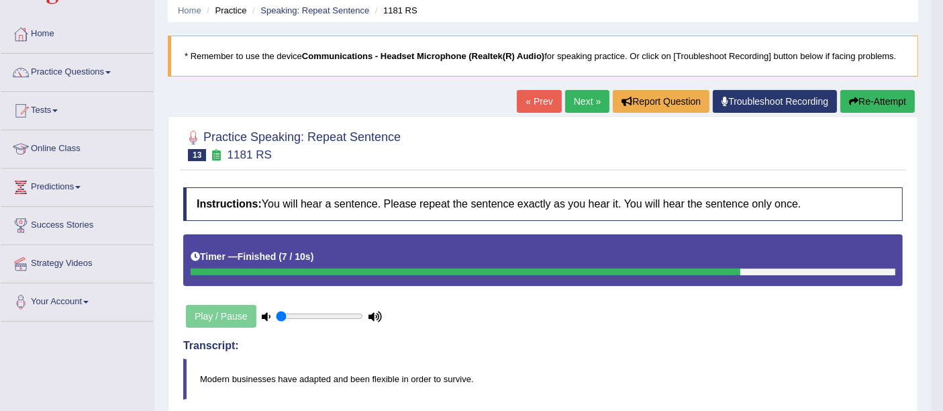
click at [868, 103] on button "Re-Attempt" at bounding box center [877, 101] width 74 height 23
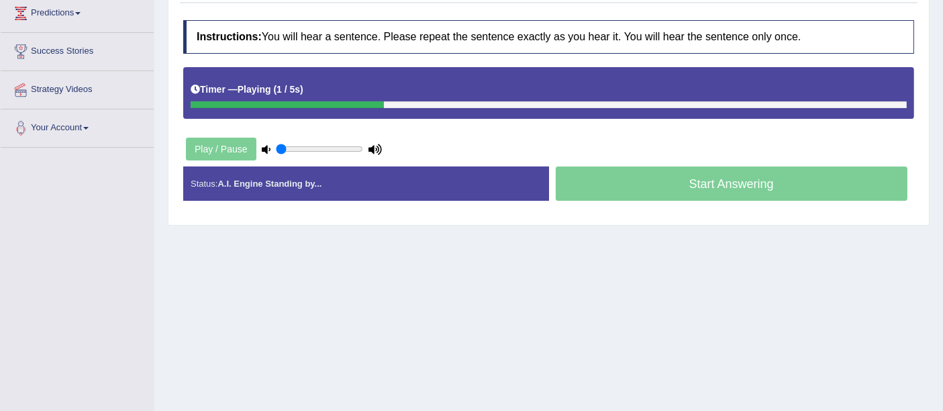
scroll to position [188, 0]
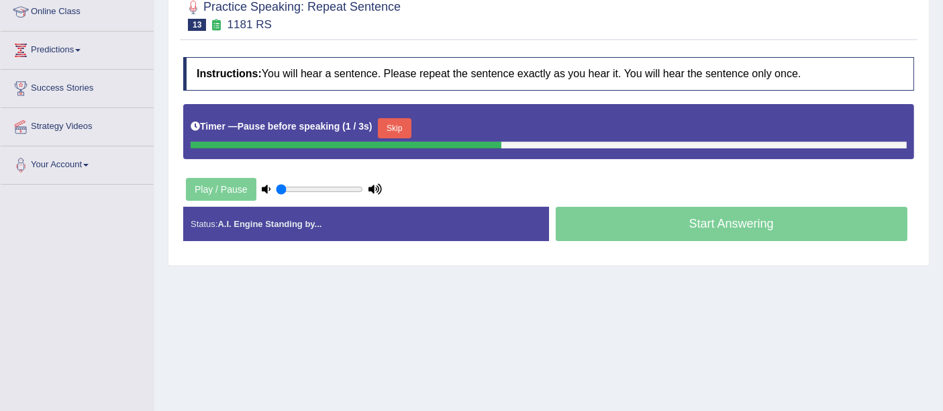
click at [417, 119] on div "Timer — Pause before speaking ( 1 / 3s ) Skip" at bounding box center [549, 128] width 716 height 27
click at [411, 119] on button "Skip" at bounding box center [395, 128] width 34 height 20
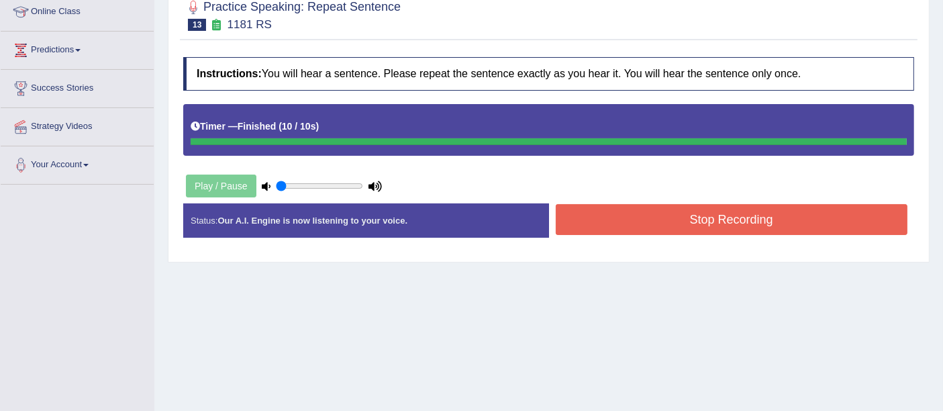
click at [608, 223] on div "Status: Our A.I. Engine is now listening to your voice. Start Answering Stop Re…" at bounding box center [548, 227] width 731 height 48
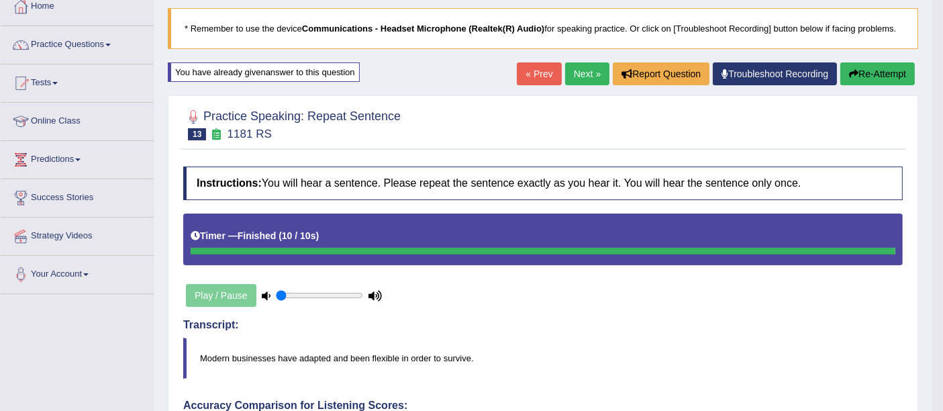
scroll to position [76, 0]
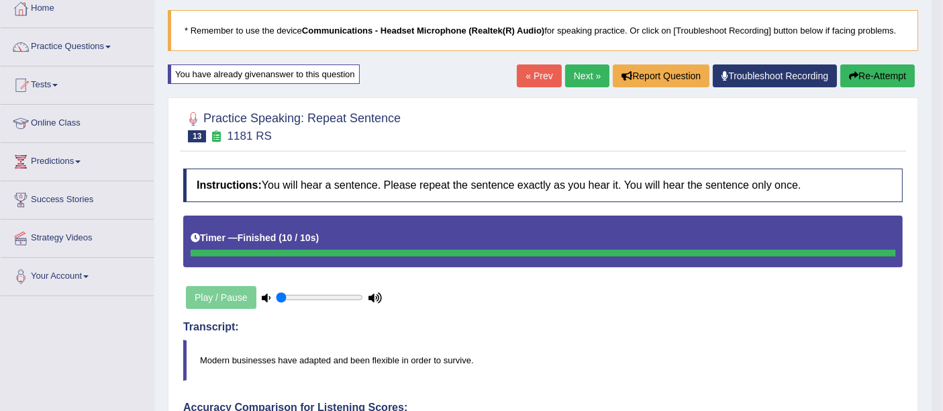
click at [868, 66] on button "Re-Attempt" at bounding box center [877, 75] width 74 height 23
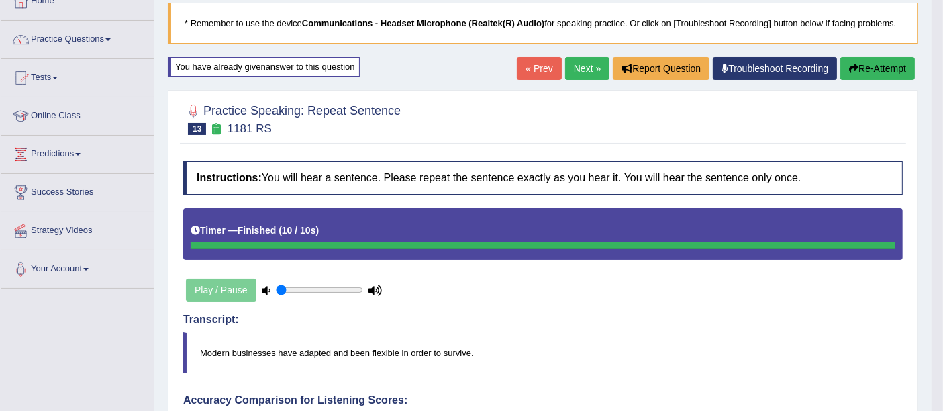
scroll to position [82, 0]
